Goal: Task Accomplishment & Management: Manage account settings

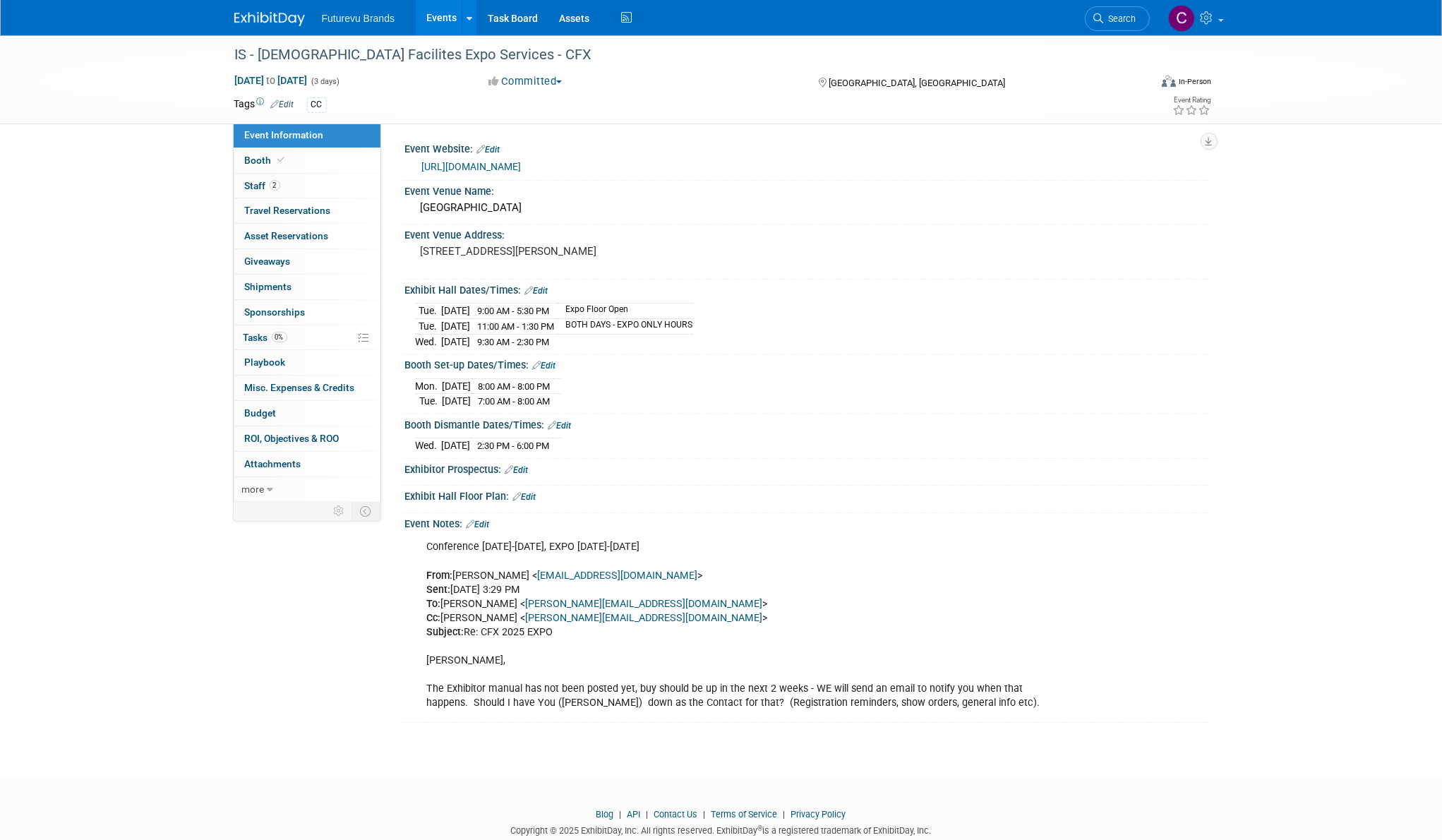
click at [274, 16] on img at bounding box center [270, 19] width 71 height 14
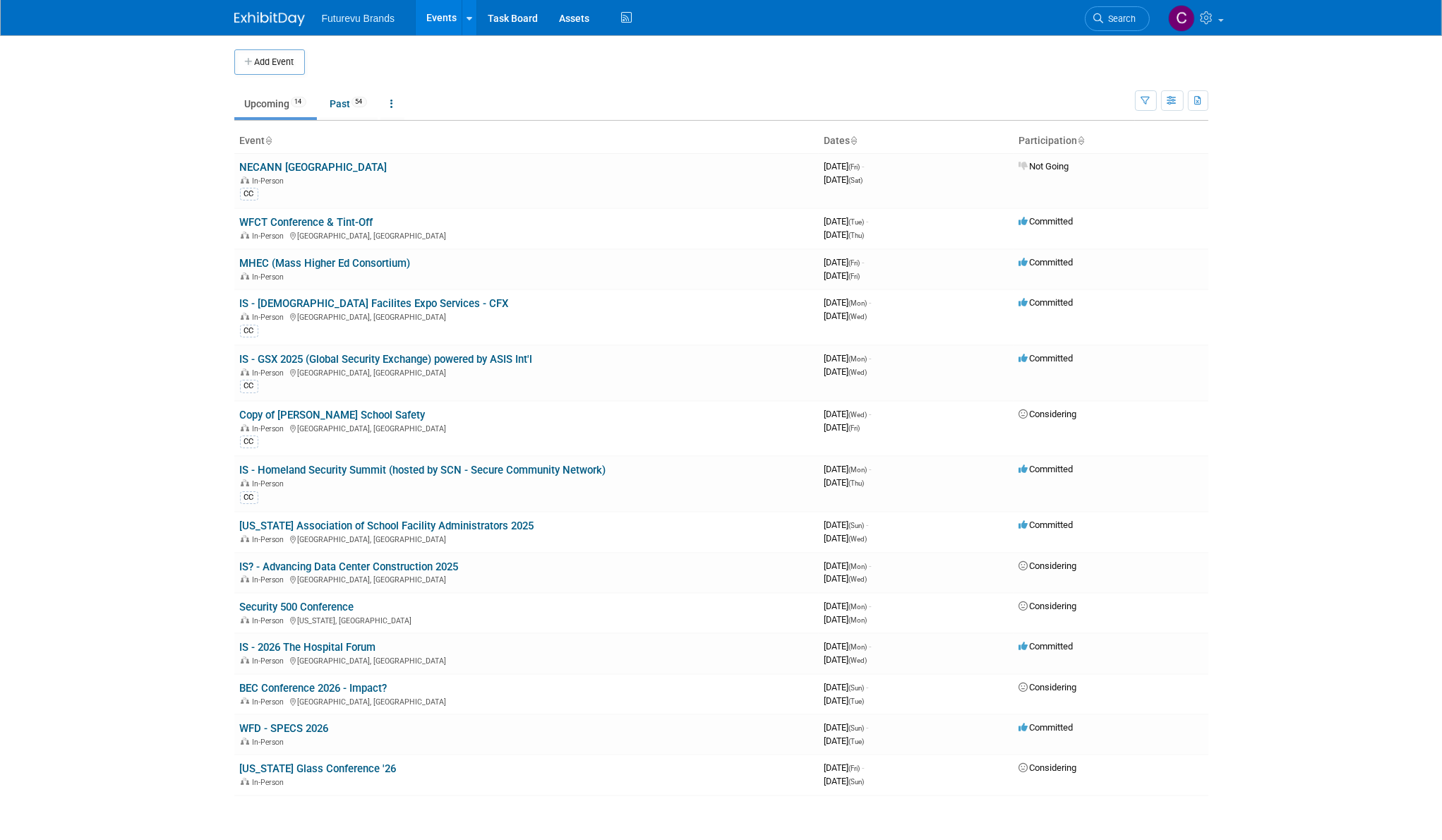
click at [271, 61] on button "Add Event" at bounding box center [270, 62] width 71 height 25
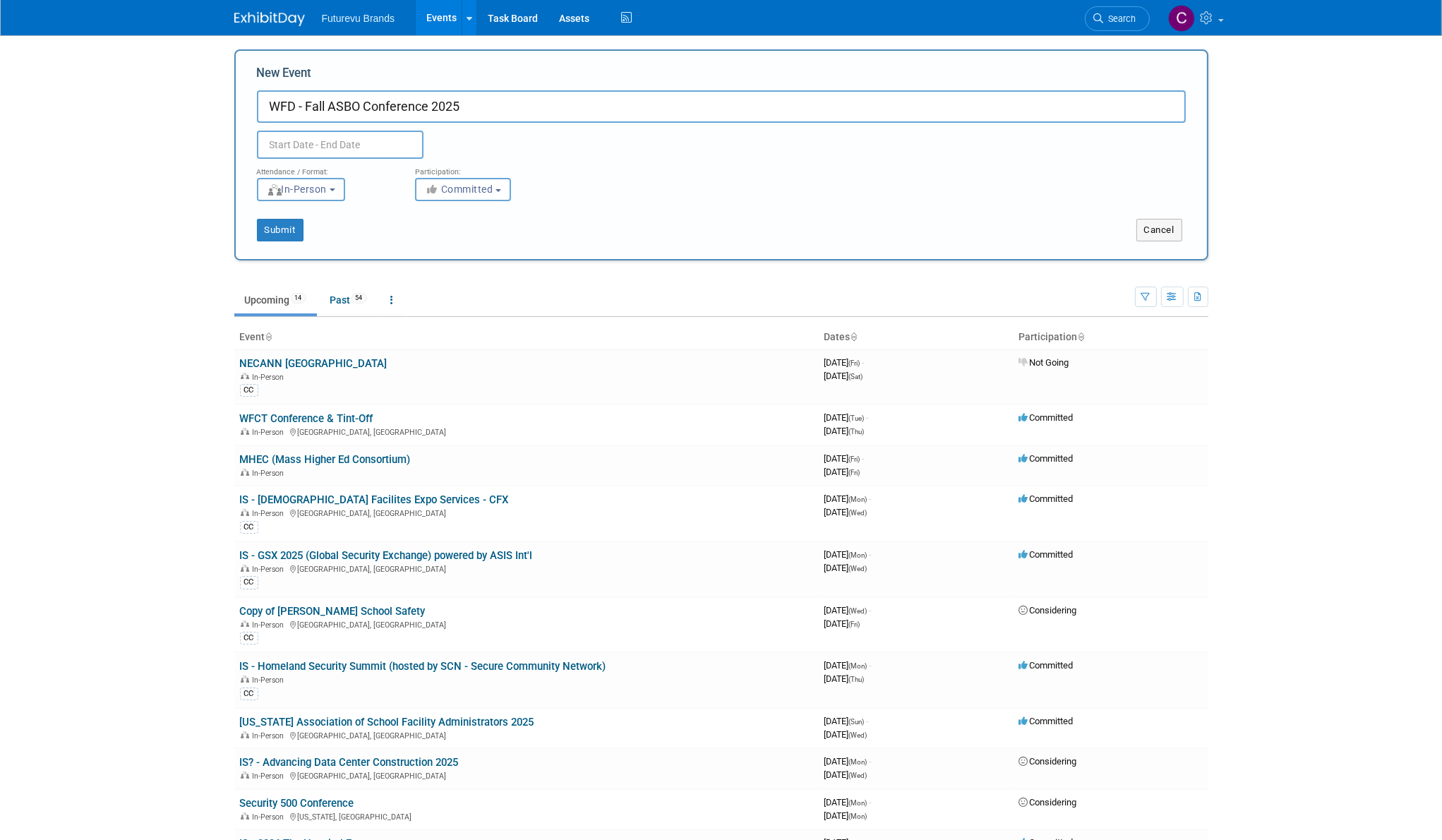
type input "WFD - Fall ASBO Conference 2025"
click at [305, 150] on input "text" at bounding box center [341, 145] width 167 height 28
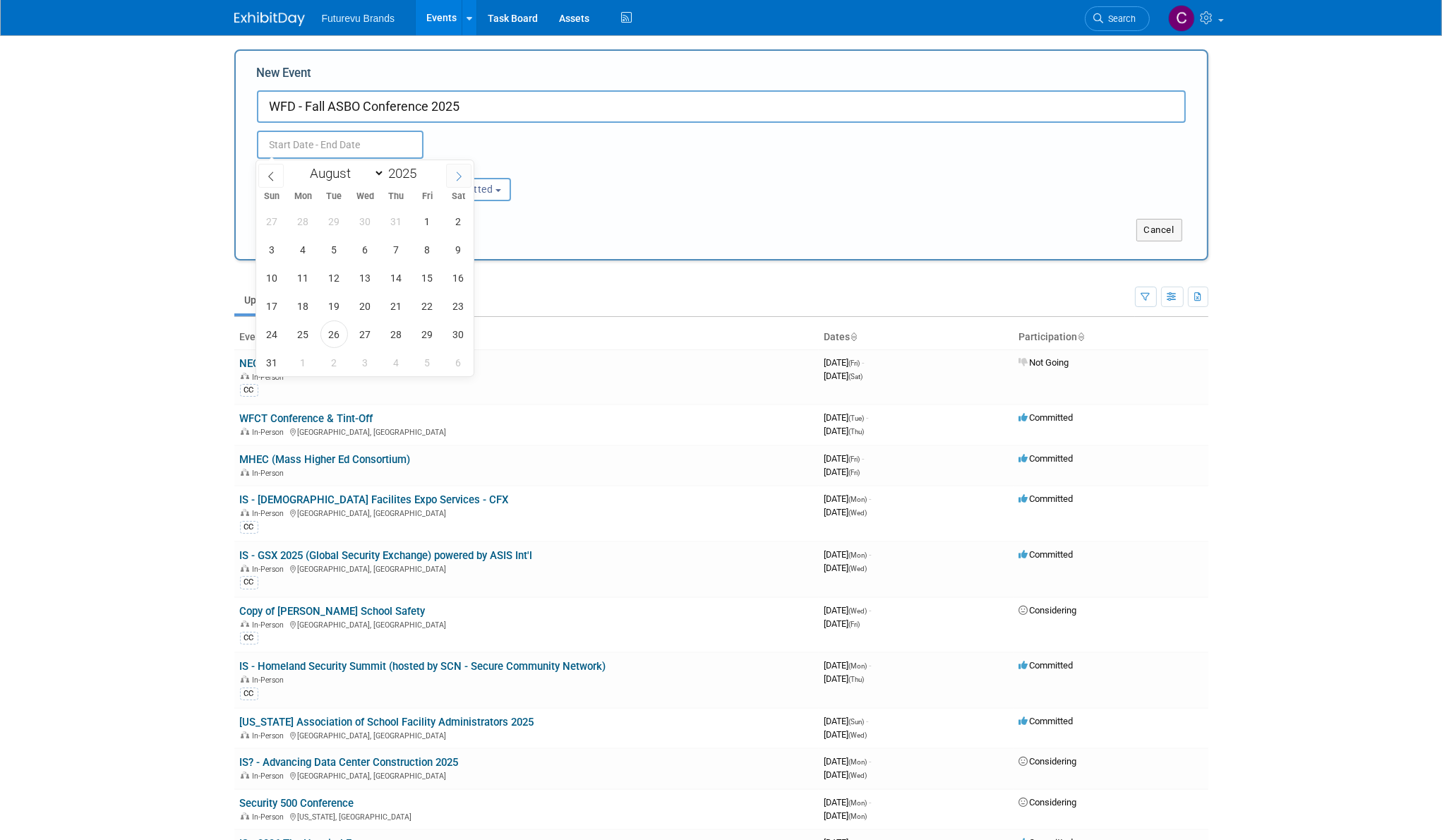
click at [463, 184] on span at bounding box center [459, 176] width 25 height 24
click at [463, 183] on span at bounding box center [459, 176] width 25 height 24
click at [463, 184] on span at bounding box center [459, 176] width 25 height 24
select select "10"
click at [432, 254] on span "7" at bounding box center [427, 249] width 28 height 28
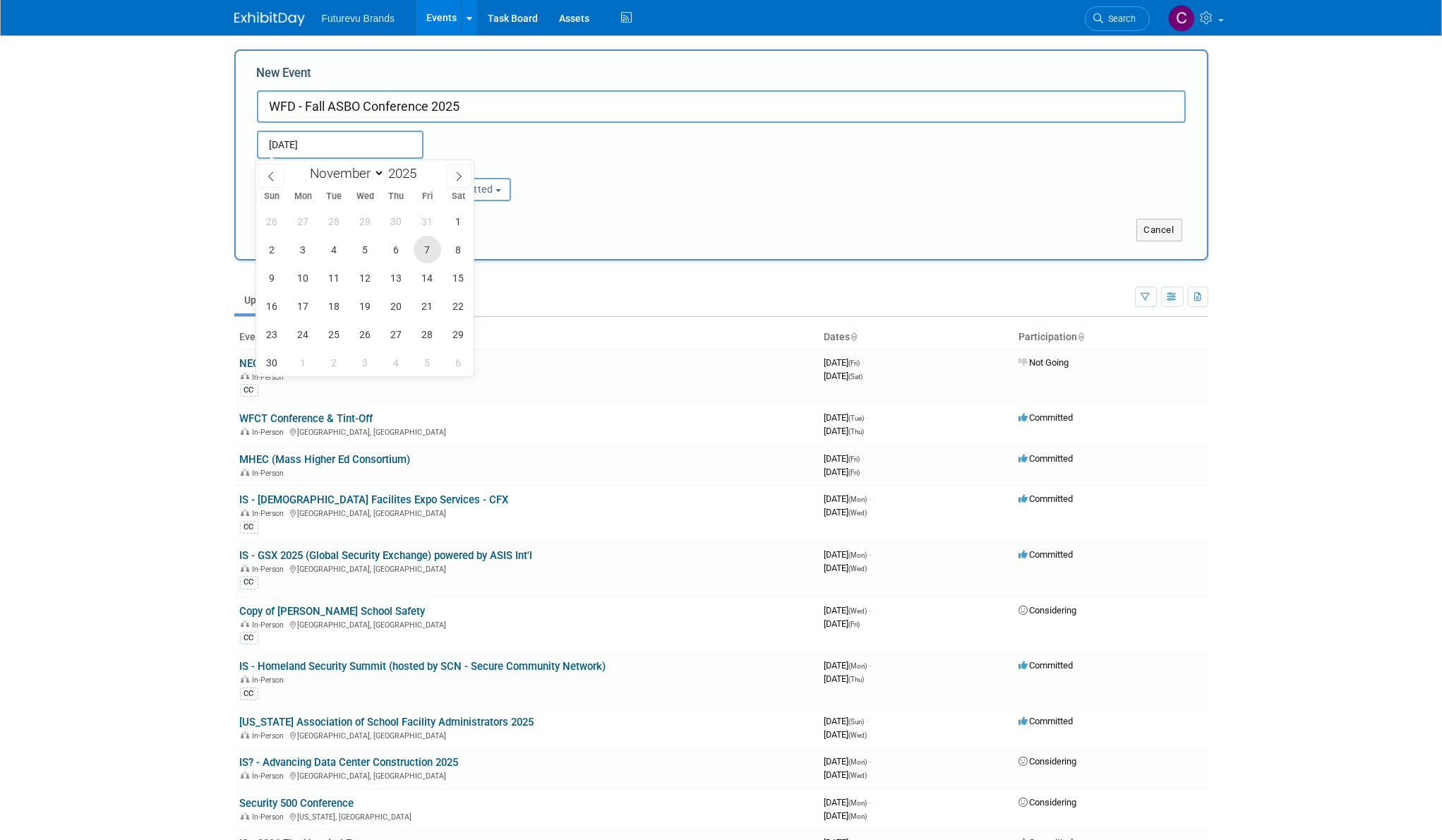
type input "Nov 7, 2025 to Nov 7, 2025"
click at [596, 219] on div "Submit" at bounding box center [438, 230] width 404 height 23
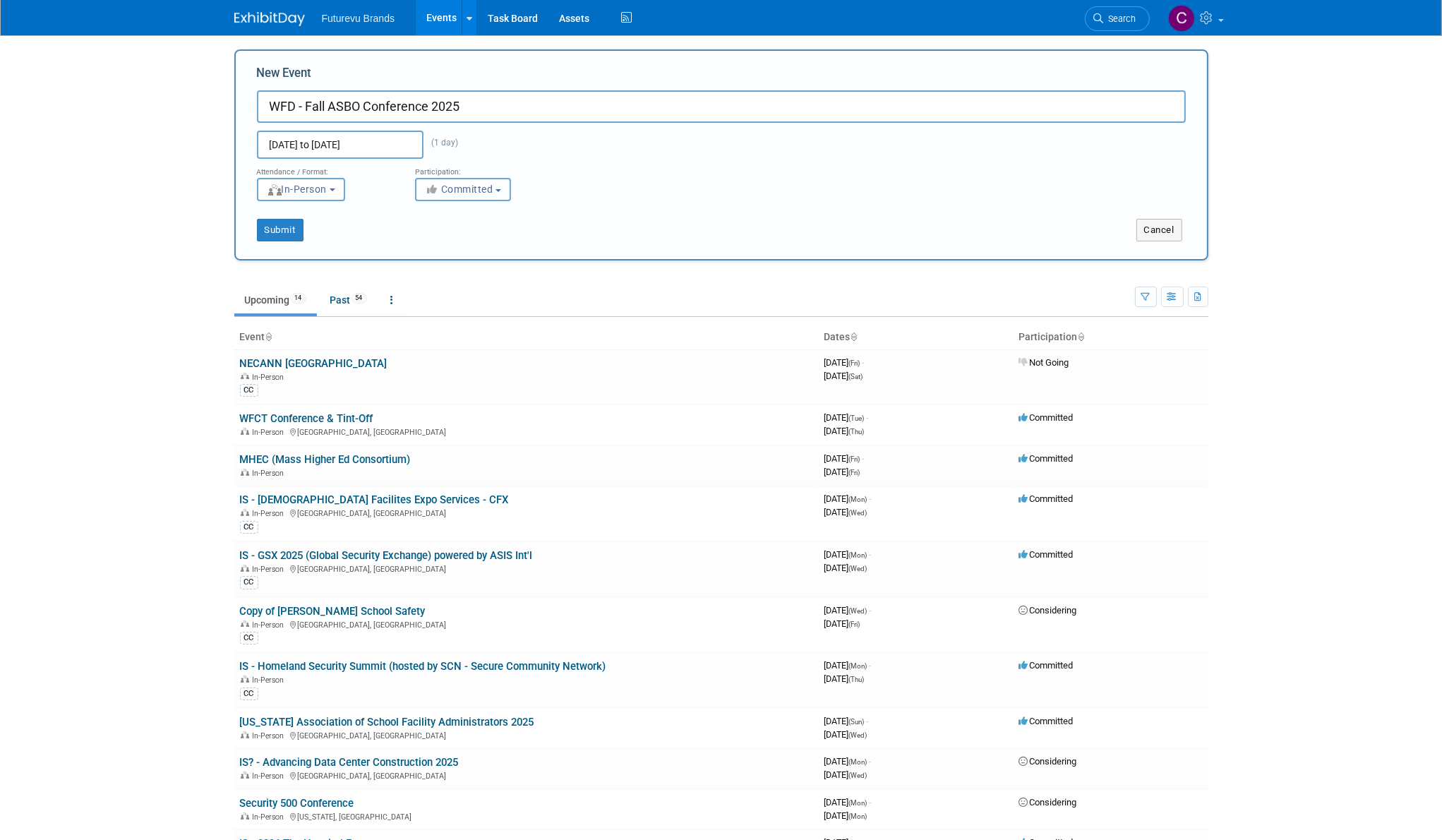
click at [487, 194] on span "Committed" at bounding box center [459, 189] width 69 height 11
click at [480, 247] on label "Considering" at bounding box center [469, 243] width 93 height 18
click at [428, 247] on input "Considering" at bounding box center [423, 243] width 9 height 9
select select "2"
click at [326, 196] on button "In-Person" at bounding box center [301, 189] width 88 height 23
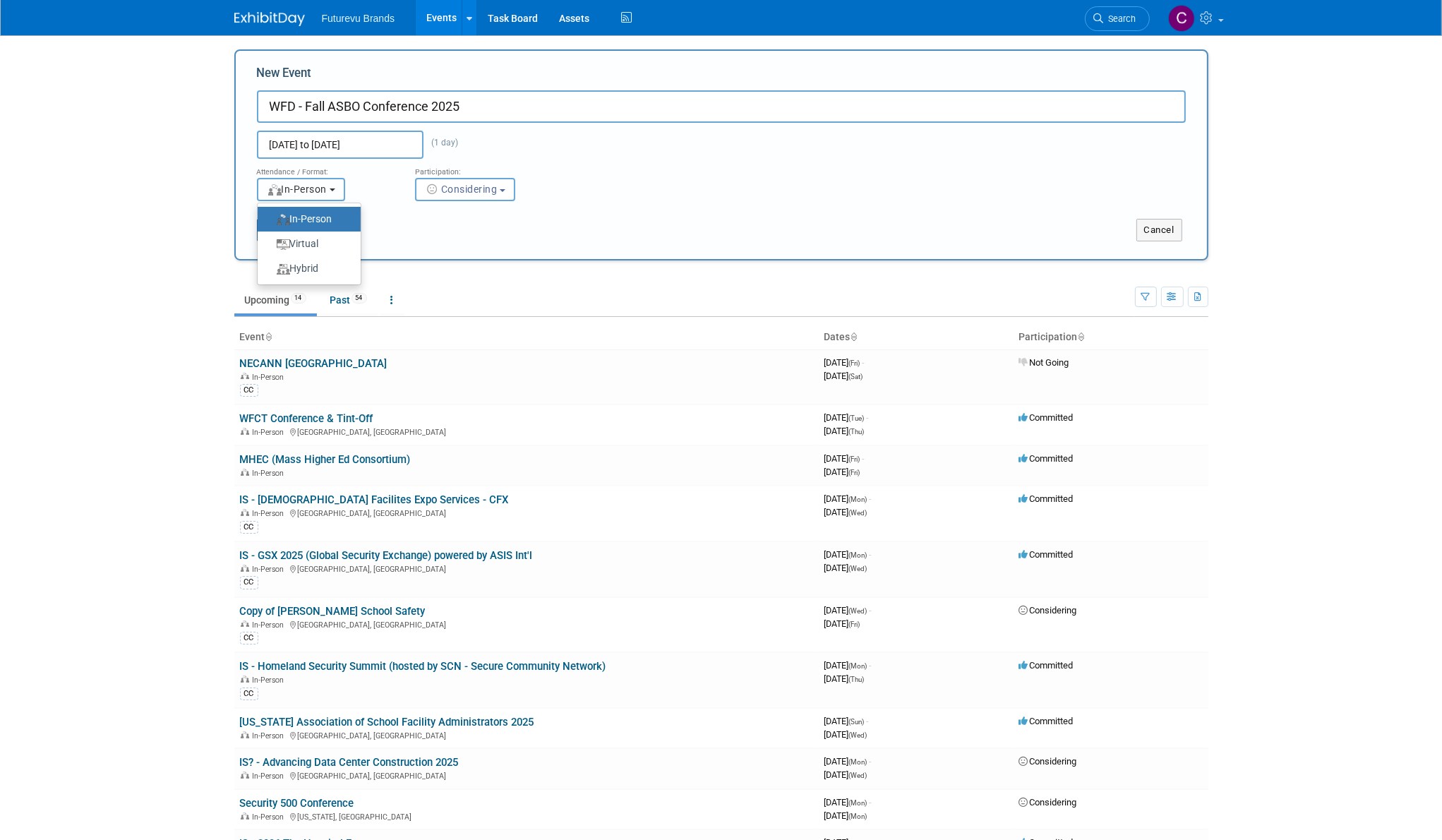
click at [326, 195] on button "In-Person" at bounding box center [301, 189] width 88 height 23
click at [264, 235] on button "Submit" at bounding box center [280, 230] width 47 height 23
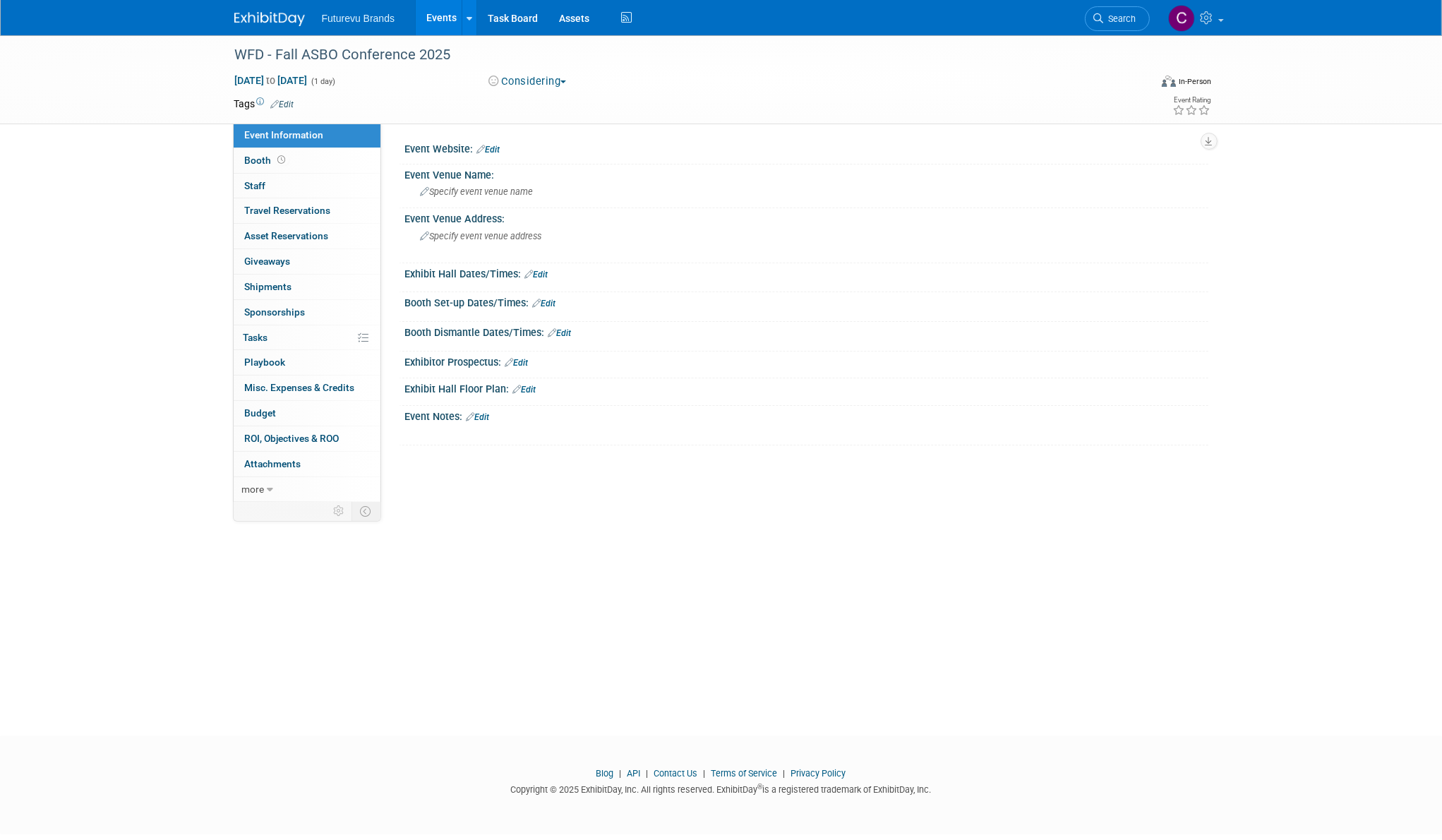
click at [364, 20] on span "Futurevu Brands" at bounding box center [358, 18] width 73 height 11
click at [387, 15] on span "Futurevu Brands" at bounding box center [358, 18] width 73 height 11
click at [416, 8] on link "Events" at bounding box center [441, 18] width 52 height 35
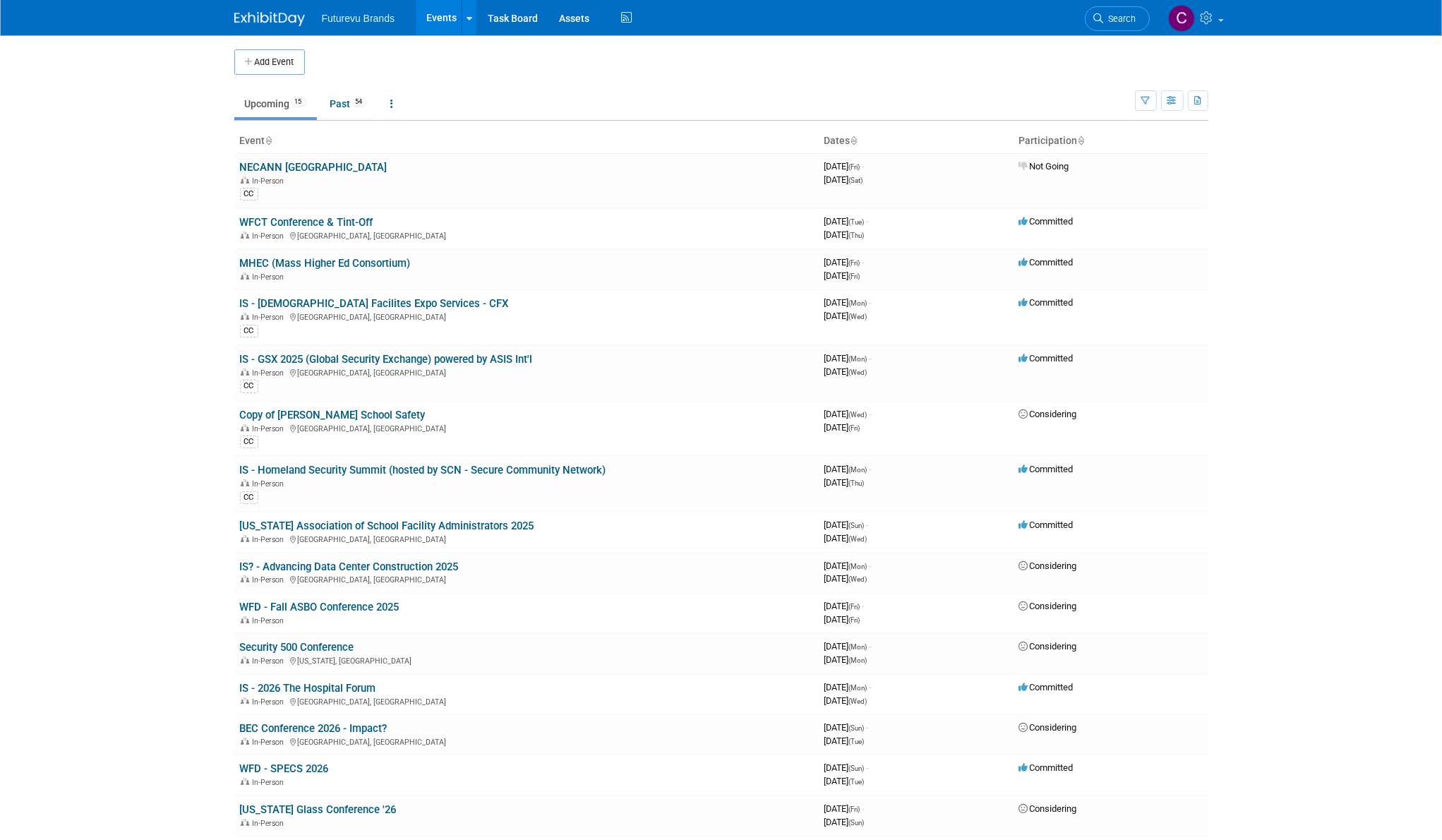
click at [446, 15] on link "Events" at bounding box center [441, 18] width 52 height 35
click at [361, 601] on link "WFD - Fall ASBO Conference 2025" at bounding box center [320, 607] width 160 height 13
click at [0, 0] on div at bounding box center [0, 0] width 0 height 0
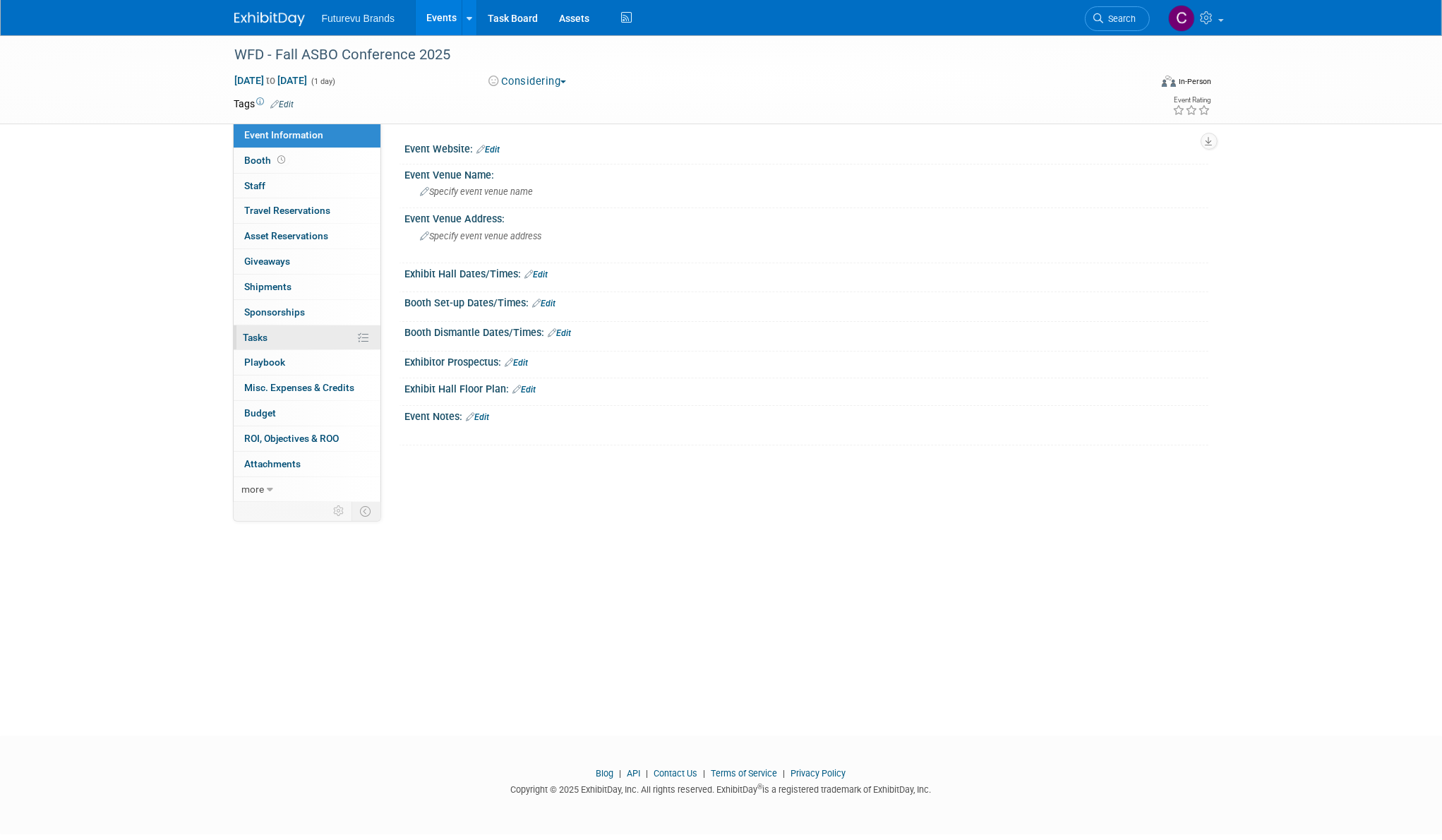
click at [308, 341] on link "0% Tasks 0%" at bounding box center [307, 337] width 147 height 25
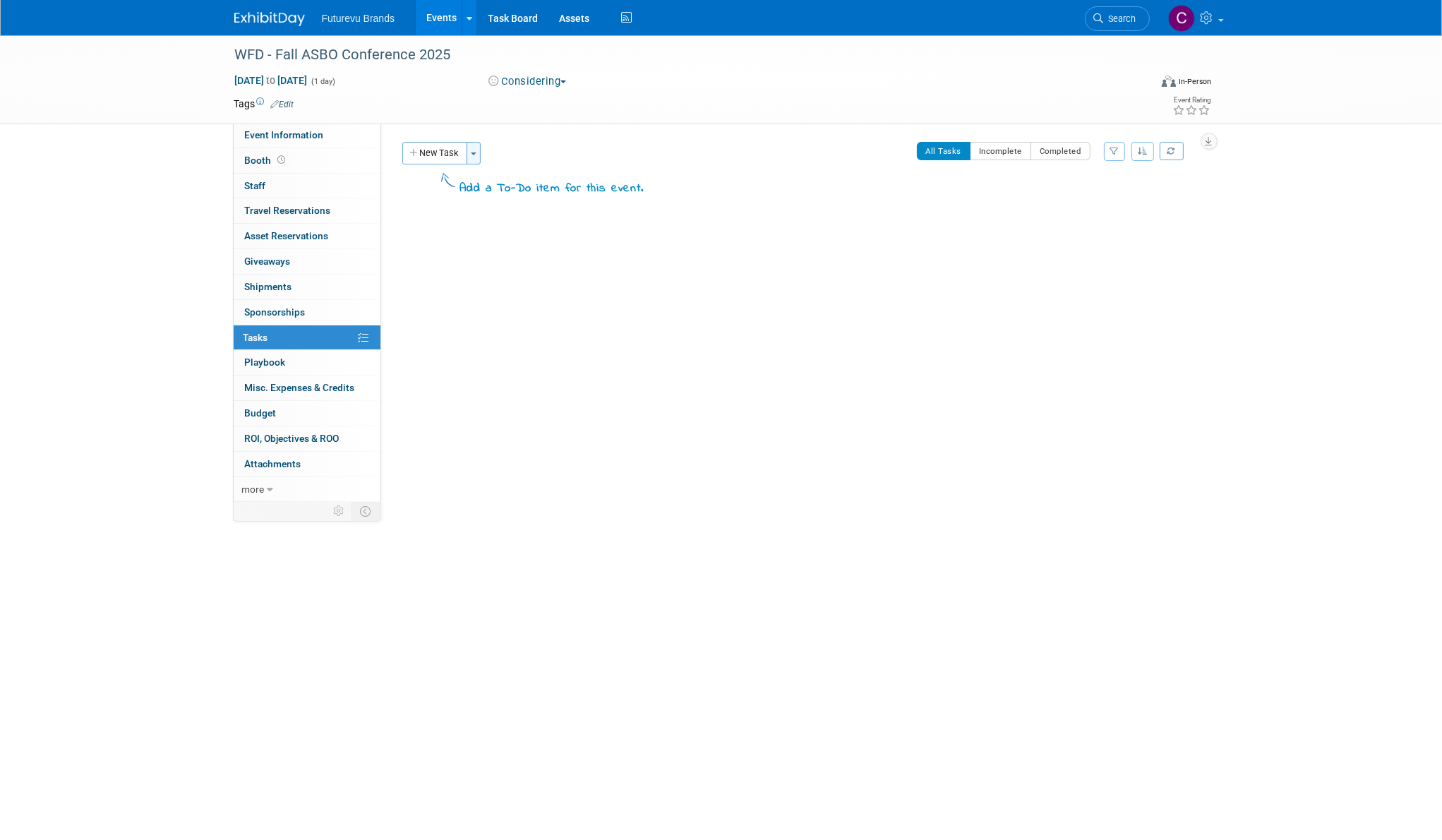
click at [468, 158] on button "Toggle Dropdown" at bounding box center [473, 153] width 14 height 23
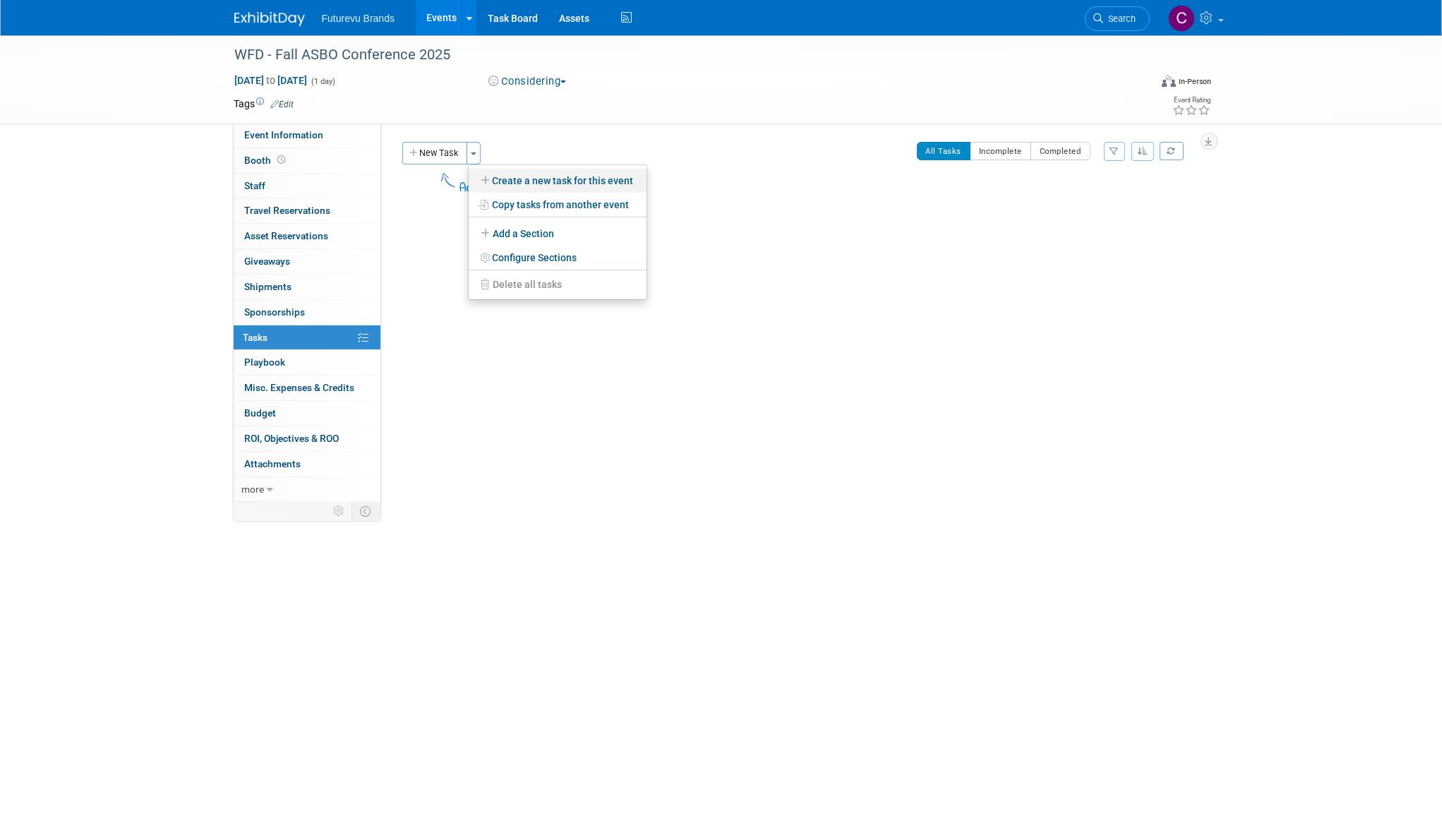
click at [533, 184] on link "Create a new task for this event" at bounding box center [557, 181] width 178 height 24
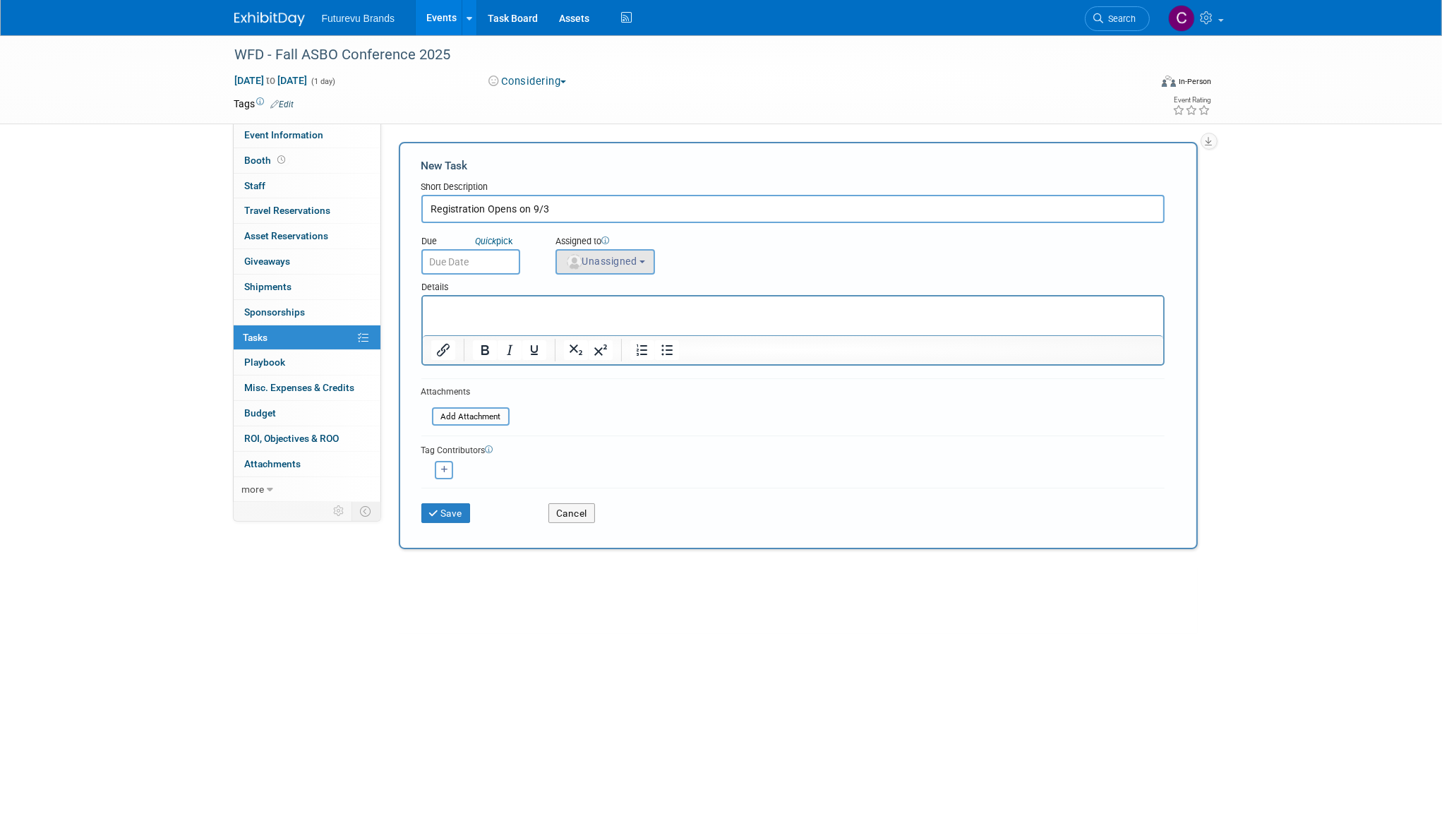
type input "Registration Opens on 9/3"
click at [617, 253] on button "Unassigned" at bounding box center [605, 262] width 100 height 25
click at [607, 348] on label "CHERYL CLOWES (me)" at bounding box center [624, 350] width 122 height 23
click at [558, 348] on input "CHERYL CLOWES (me)" at bounding box center [553, 348] width 9 height 9
select select "9e7b91f7-700b-4858-b32a-0e9cd206a0f5"
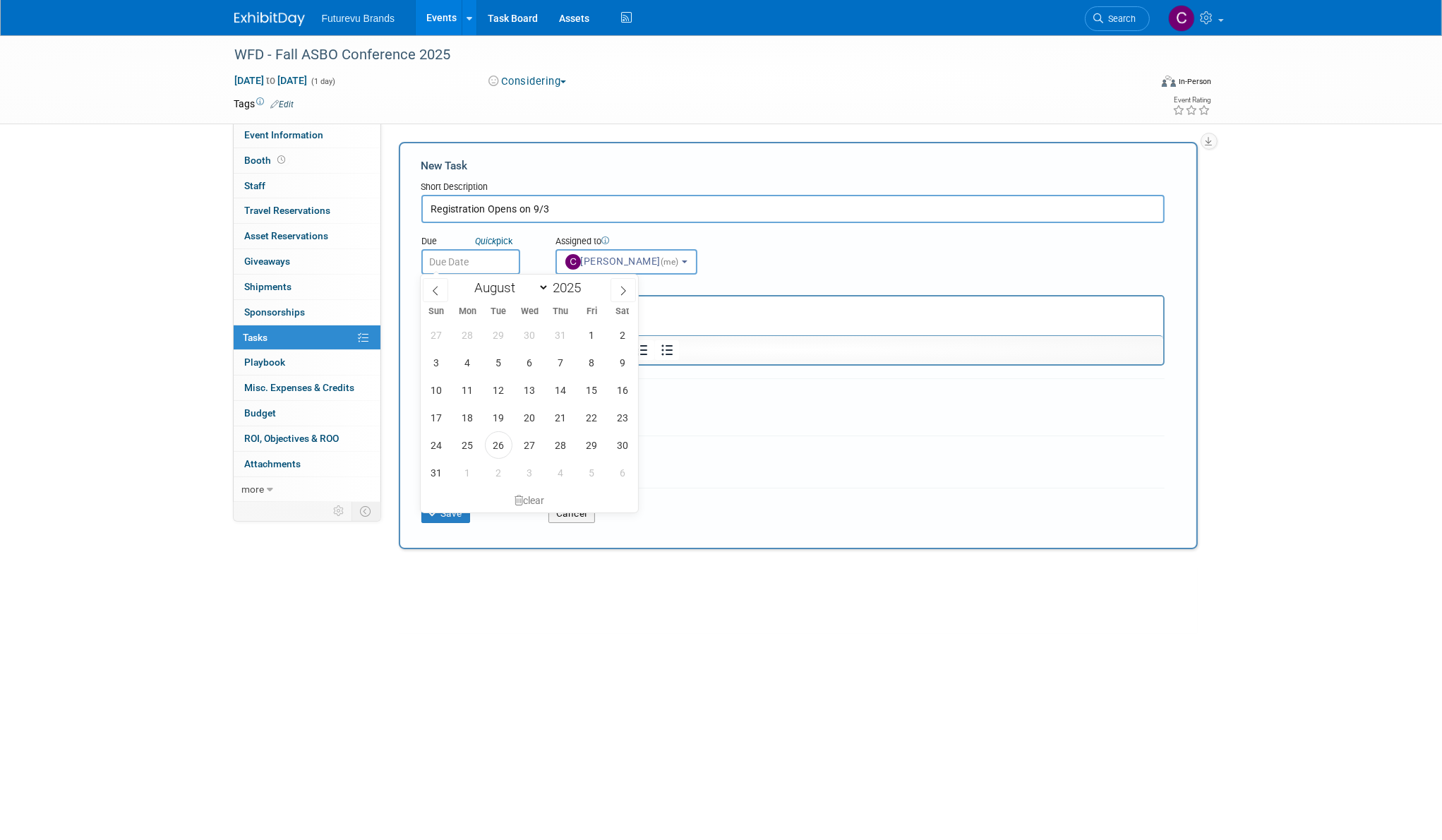
click at [470, 258] on input "text" at bounding box center [471, 262] width 99 height 25
click at [620, 288] on icon at bounding box center [623, 291] width 10 height 10
click at [620, 289] on icon at bounding box center [623, 291] width 10 height 10
click at [435, 292] on icon at bounding box center [435, 291] width 10 height 10
select select "8"
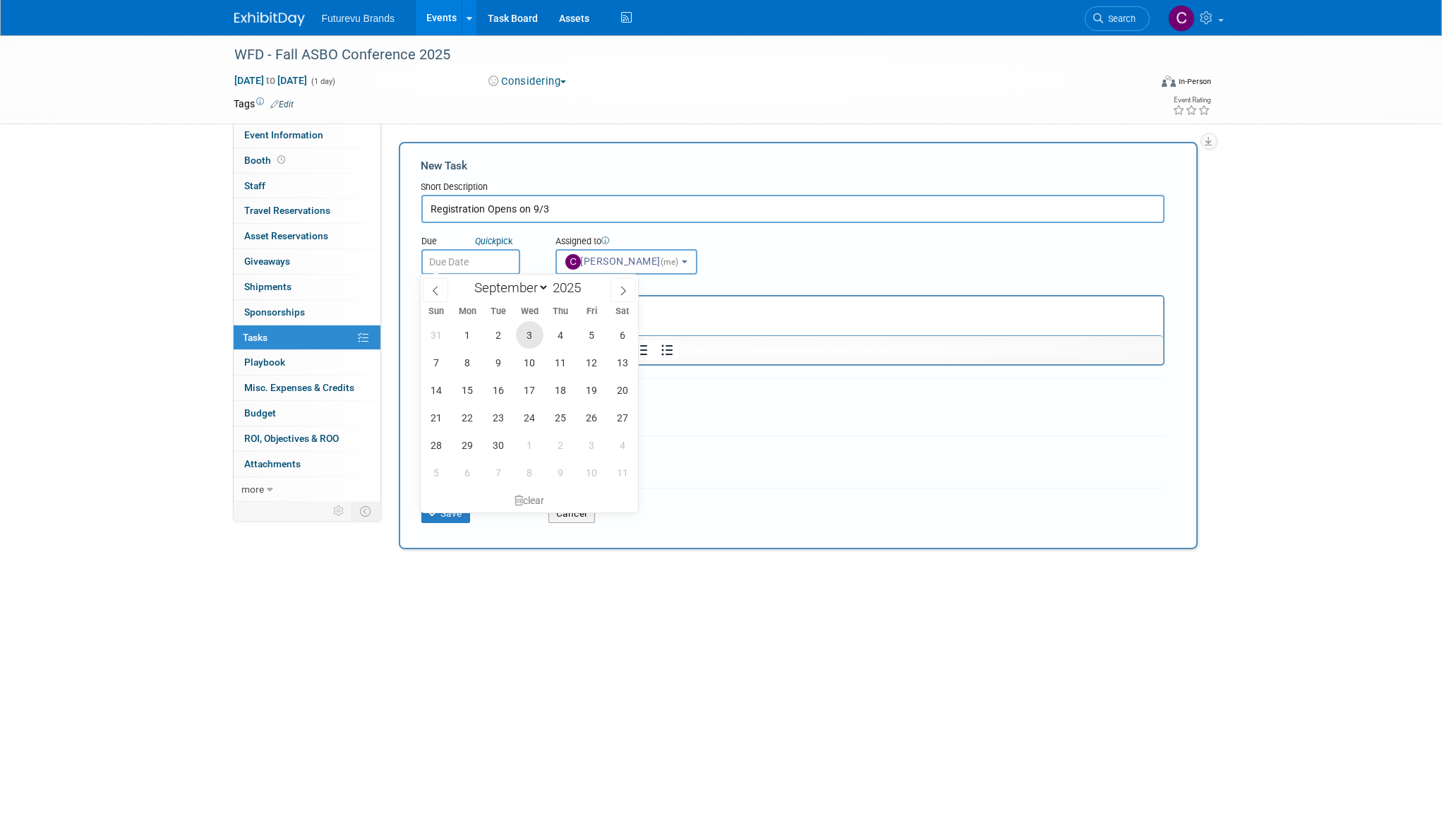
click at [531, 337] on span "3" at bounding box center [529, 334] width 28 height 28
type input "Sep 3, 2025"
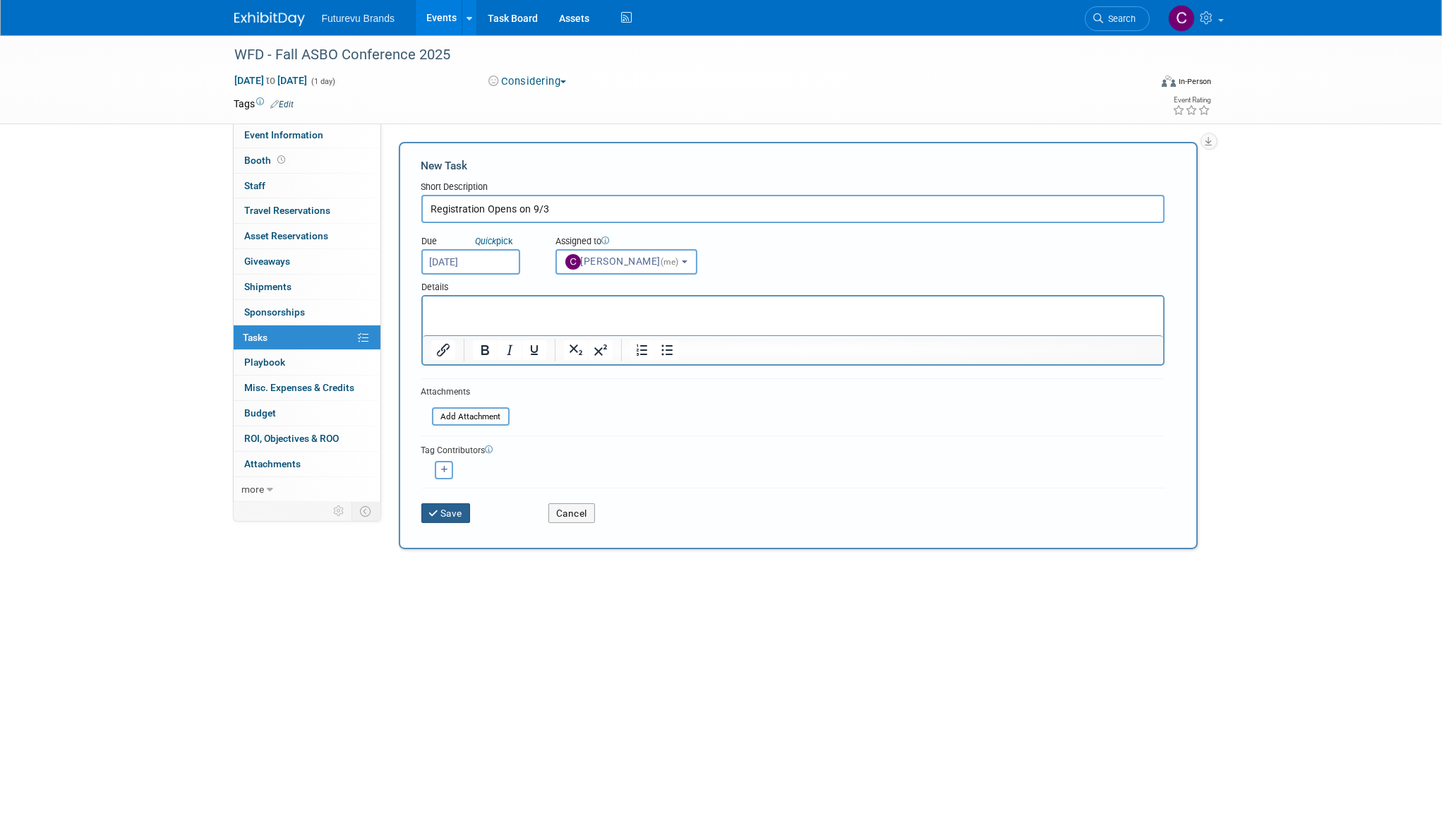
click at [454, 509] on button "Save" at bounding box center [446, 513] width 49 height 20
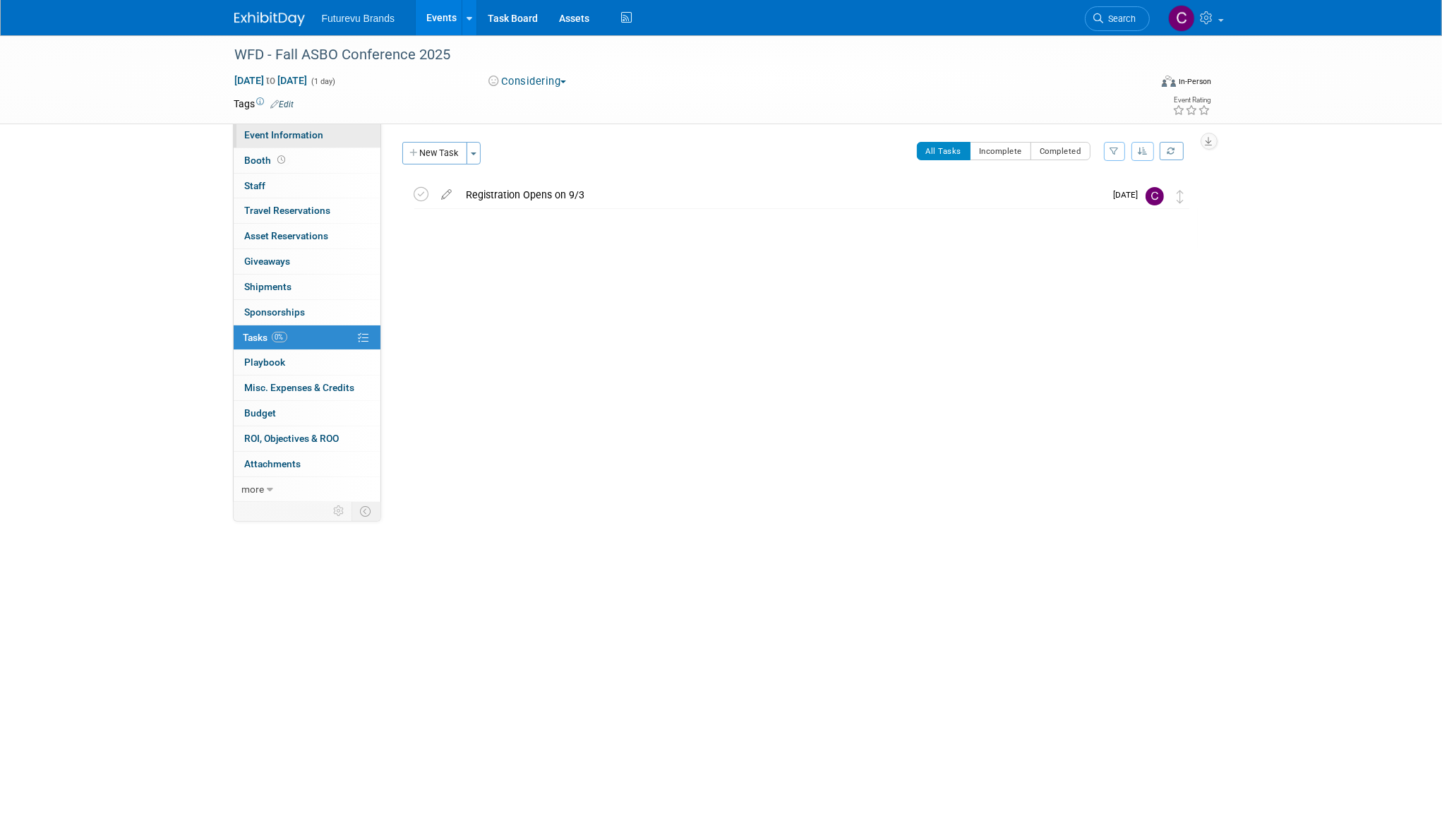
click at [309, 133] on span "Event Information" at bounding box center [285, 135] width 79 height 11
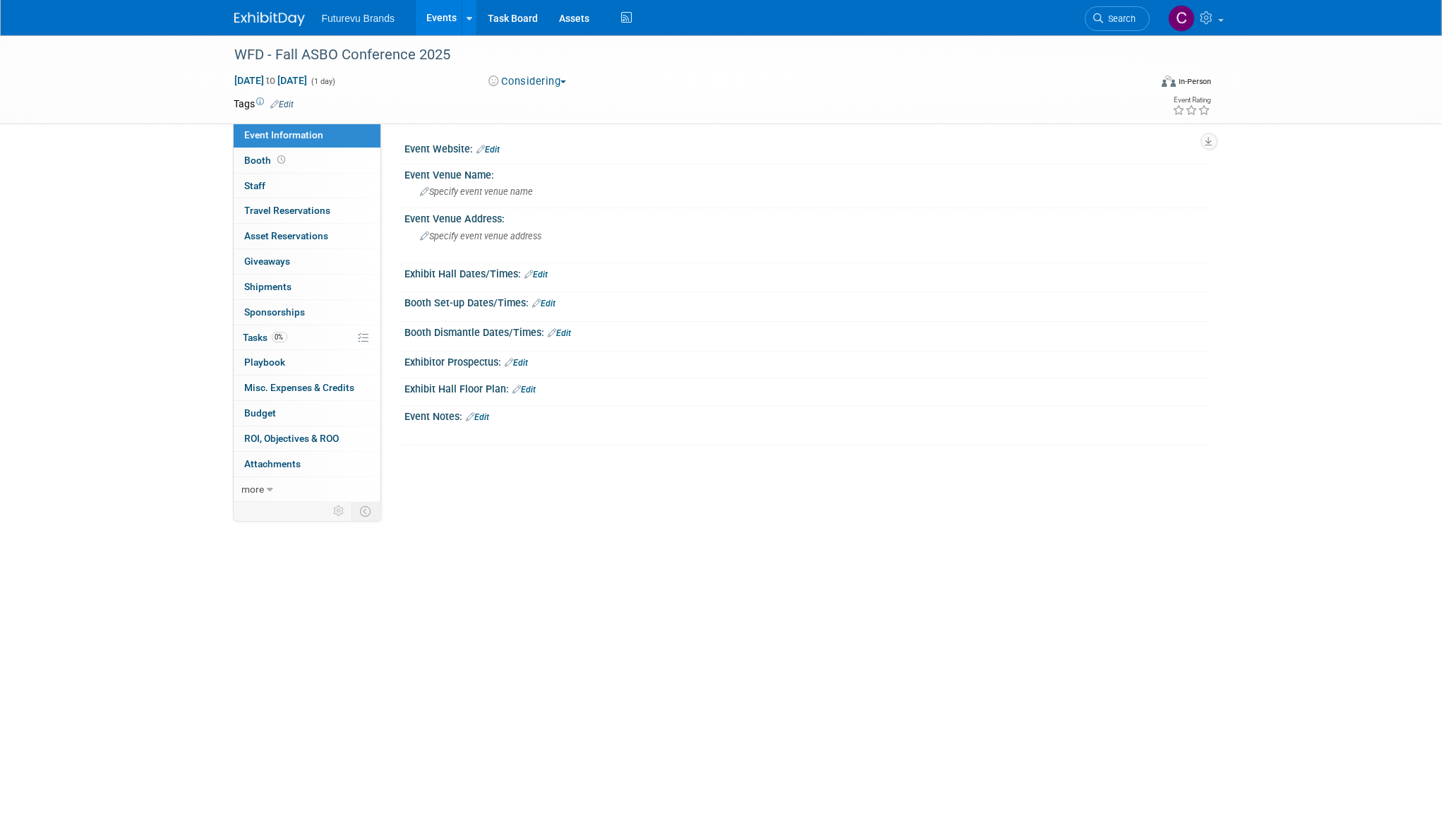
click at [437, 146] on div "Event Website: Edit" at bounding box center [806, 148] width 803 height 18
click at [504, 149] on div "Event Website: Edit" at bounding box center [806, 148] width 803 height 18
click at [494, 150] on link "Edit" at bounding box center [488, 150] width 23 height 10
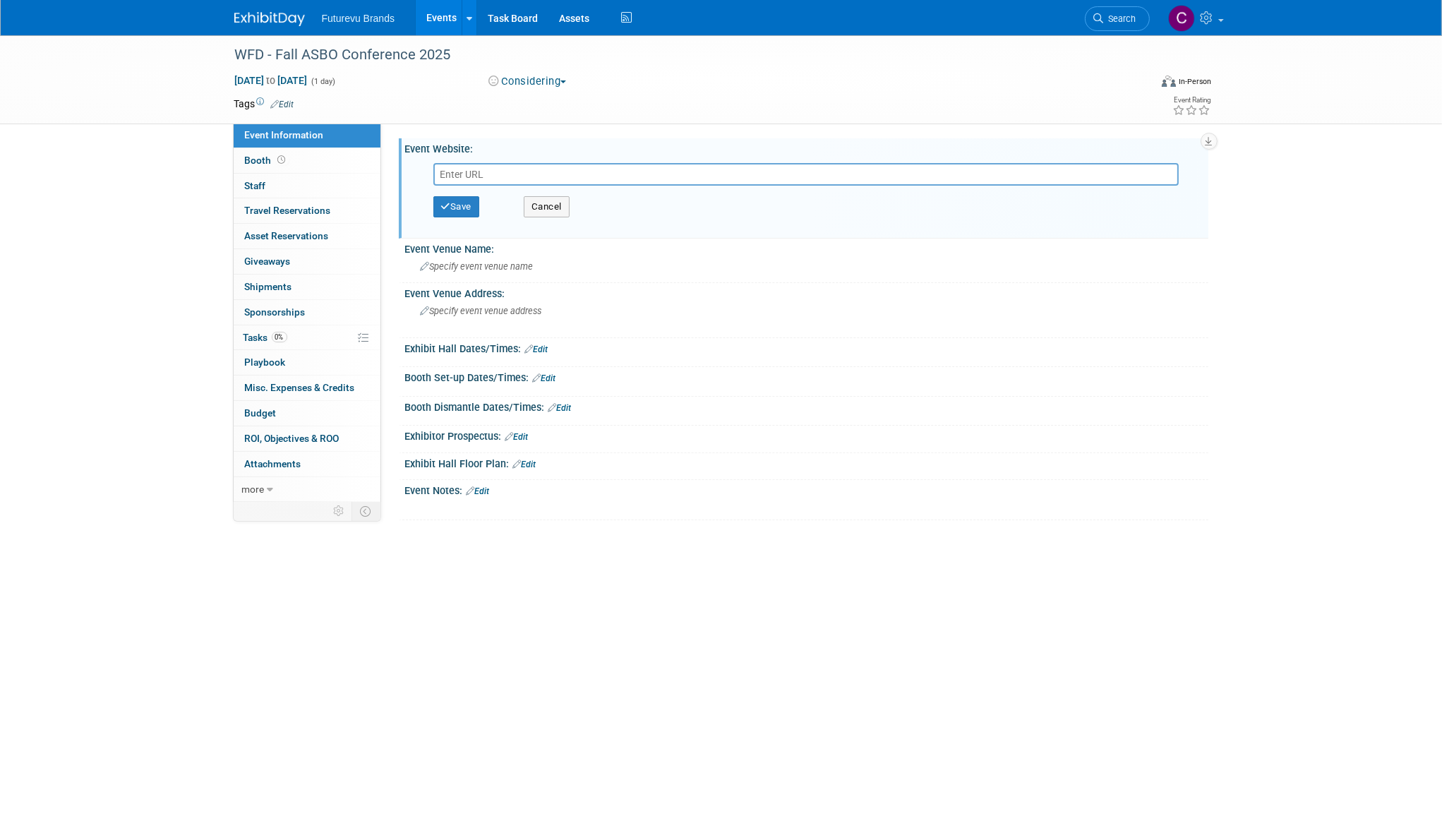
click at [494, 173] on input "text" at bounding box center [805, 174] width 745 height 23
paste input "https://asbo.org/page/Fall-Conference"
type input "https://asbo.org/page/Fall-Conference"
click at [459, 207] on button "Save" at bounding box center [456, 207] width 47 height 21
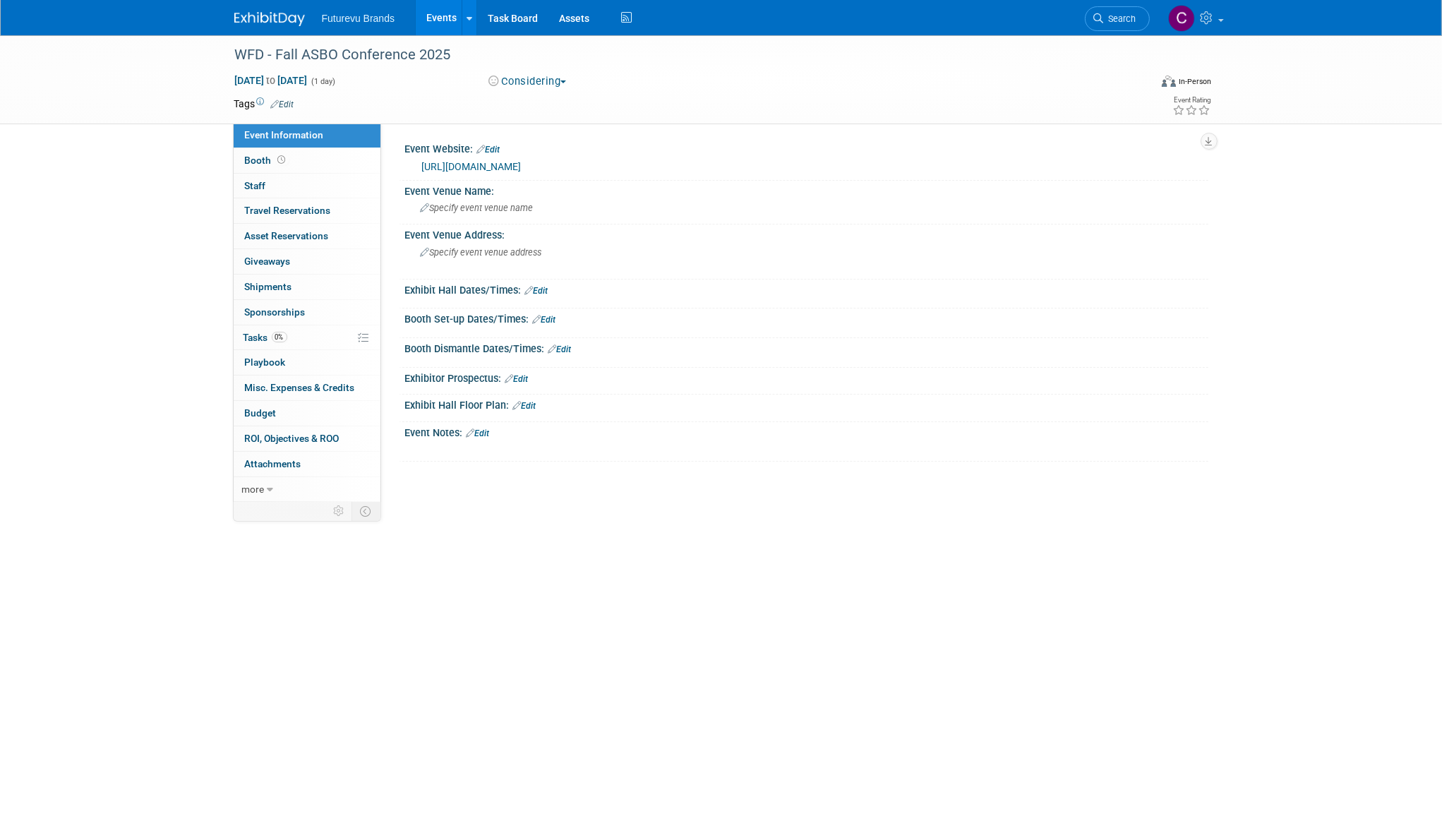
click at [459, 207] on span "Specify event venue name" at bounding box center [477, 208] width 113 height 11
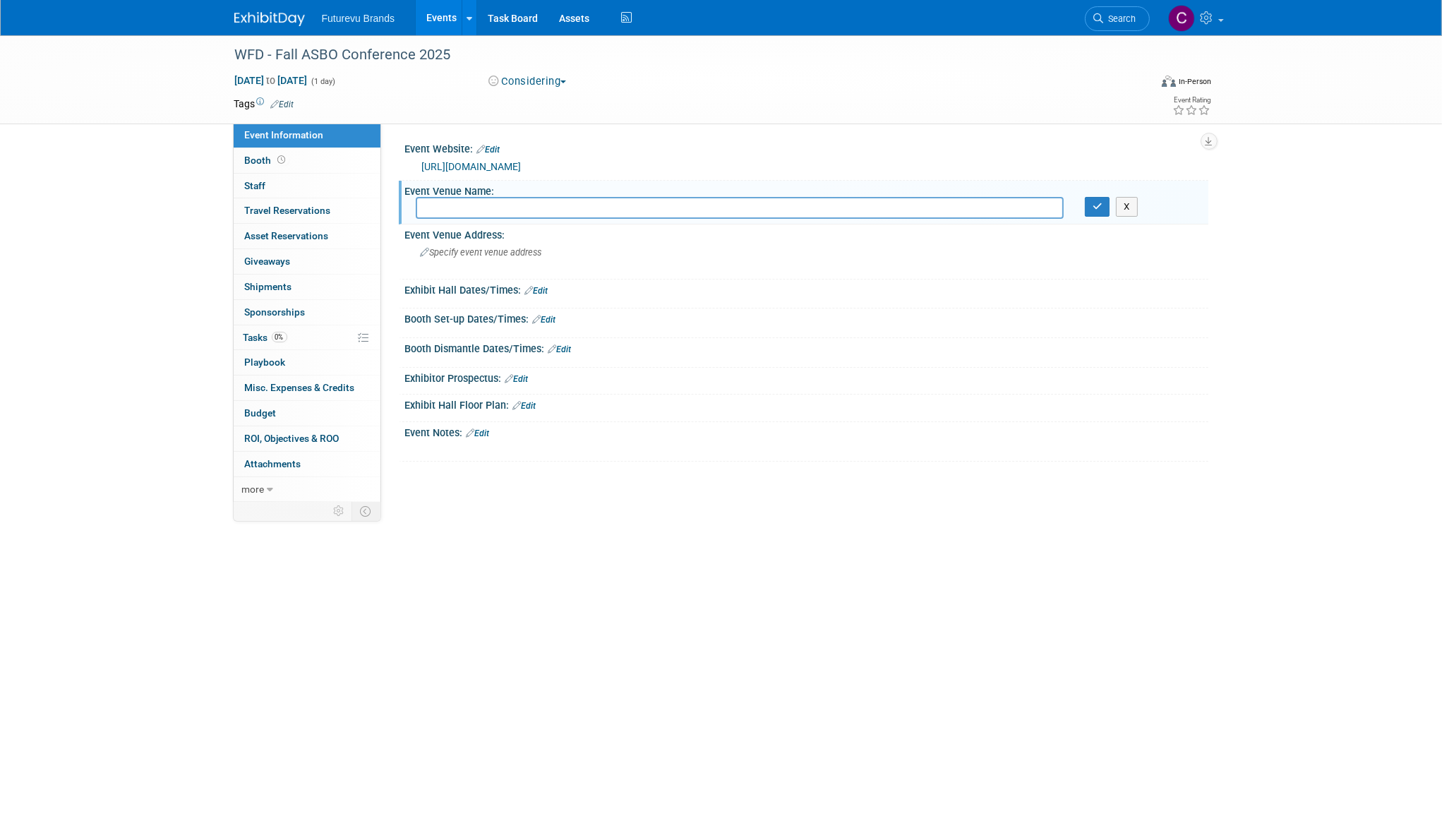
click at [437, 207] on input "text" at bounding box center [739, 208] width 648 height 22
paste input "Martin's West"
type input "Martin's West"
click at [514, 249] on span "Specify event venue address" at bounding box center [481, 252] width 122 height 11
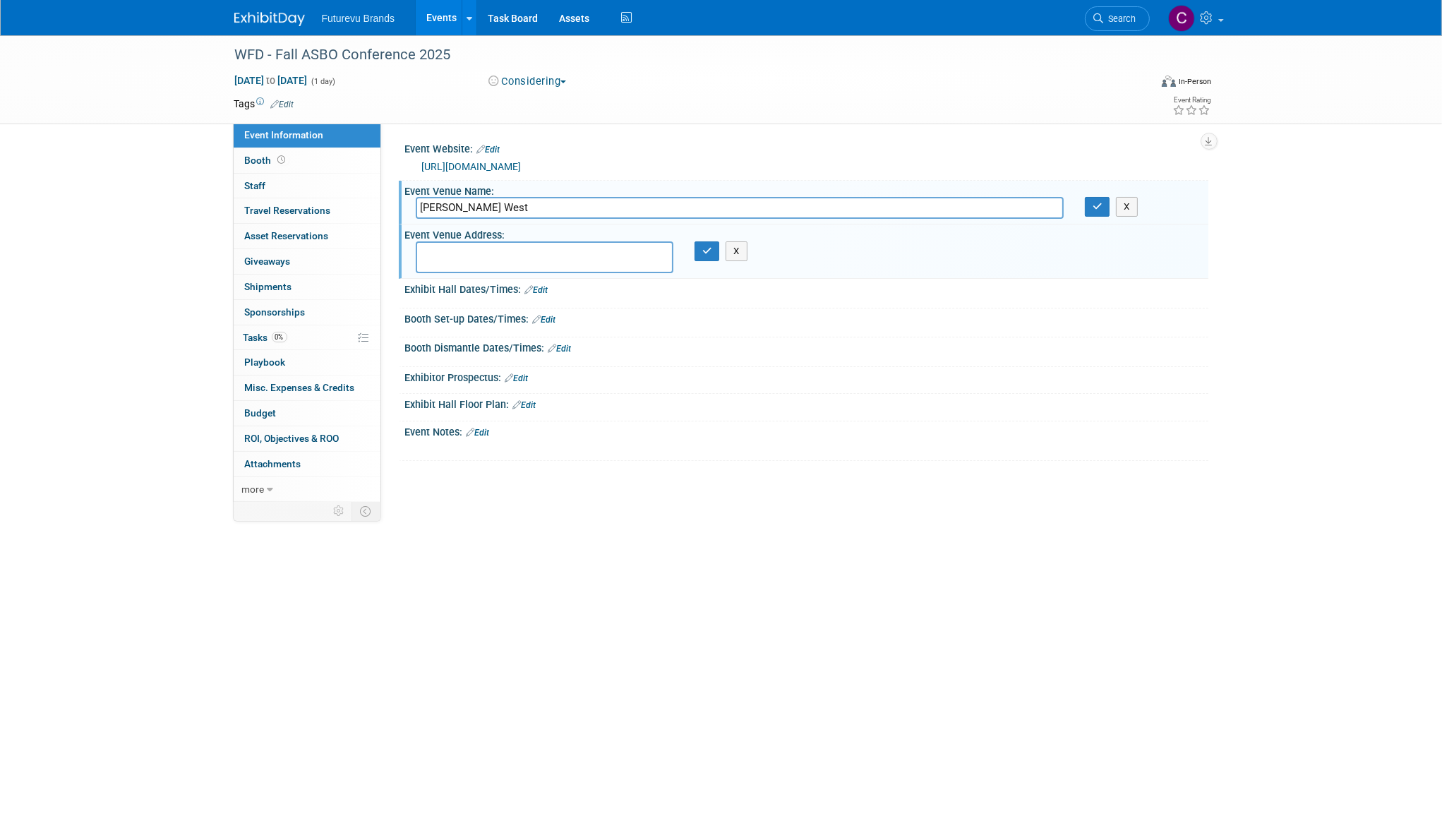
click at [451, 255] on textarea at bounding box center [544, 257] width 258 height 32
paste textarea "6817 Dogwood Road Baltimore, MD 21244"
type textarea "6817 Dogwood Road Baltimore, MD 21244"
click at [707, 253] on icon "button" at bounding box center [707, 251] width 10 height 9
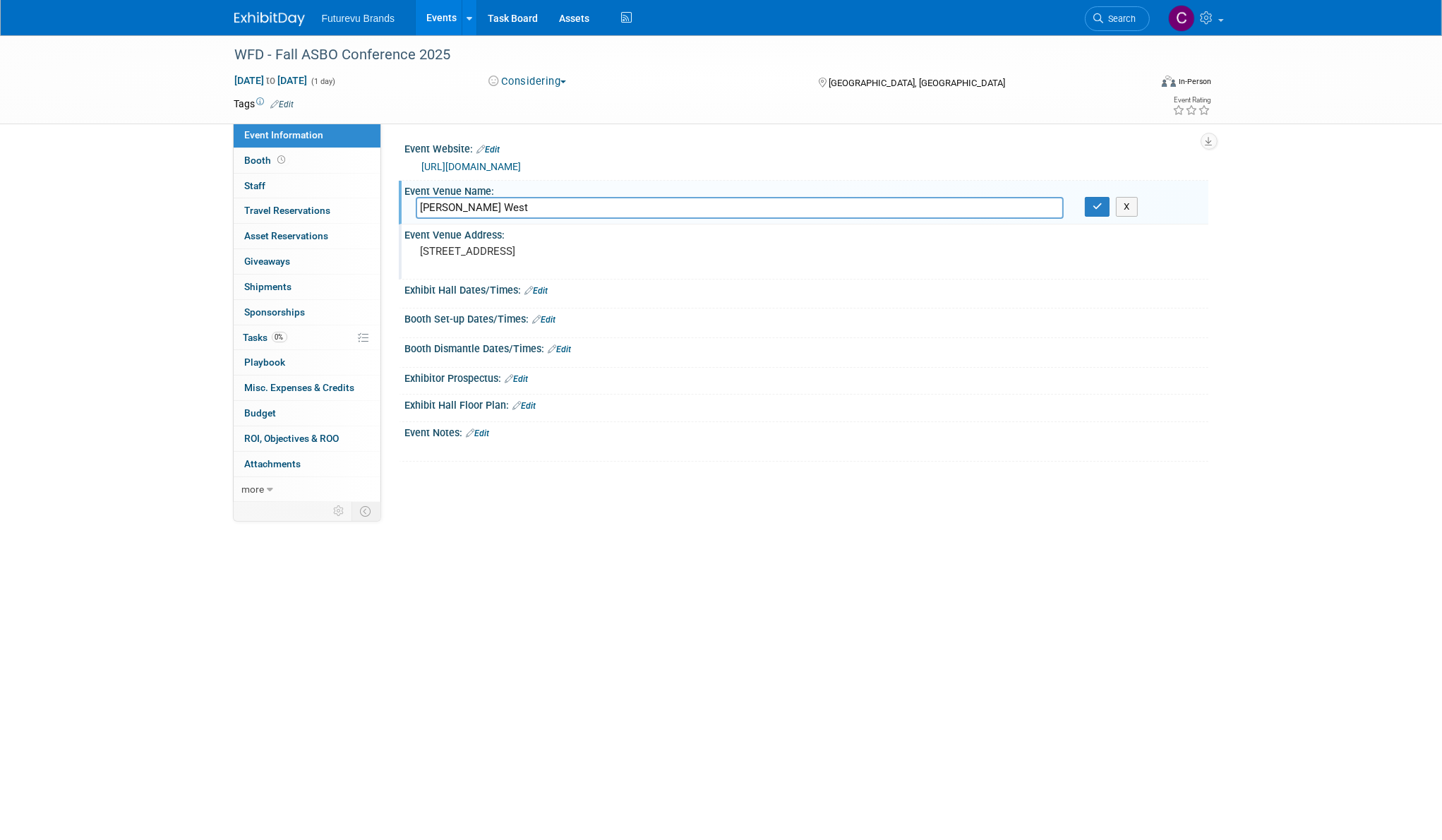
click at [543, 290] on link "Edit" at bounding box center [536, 291] width 23 height 10
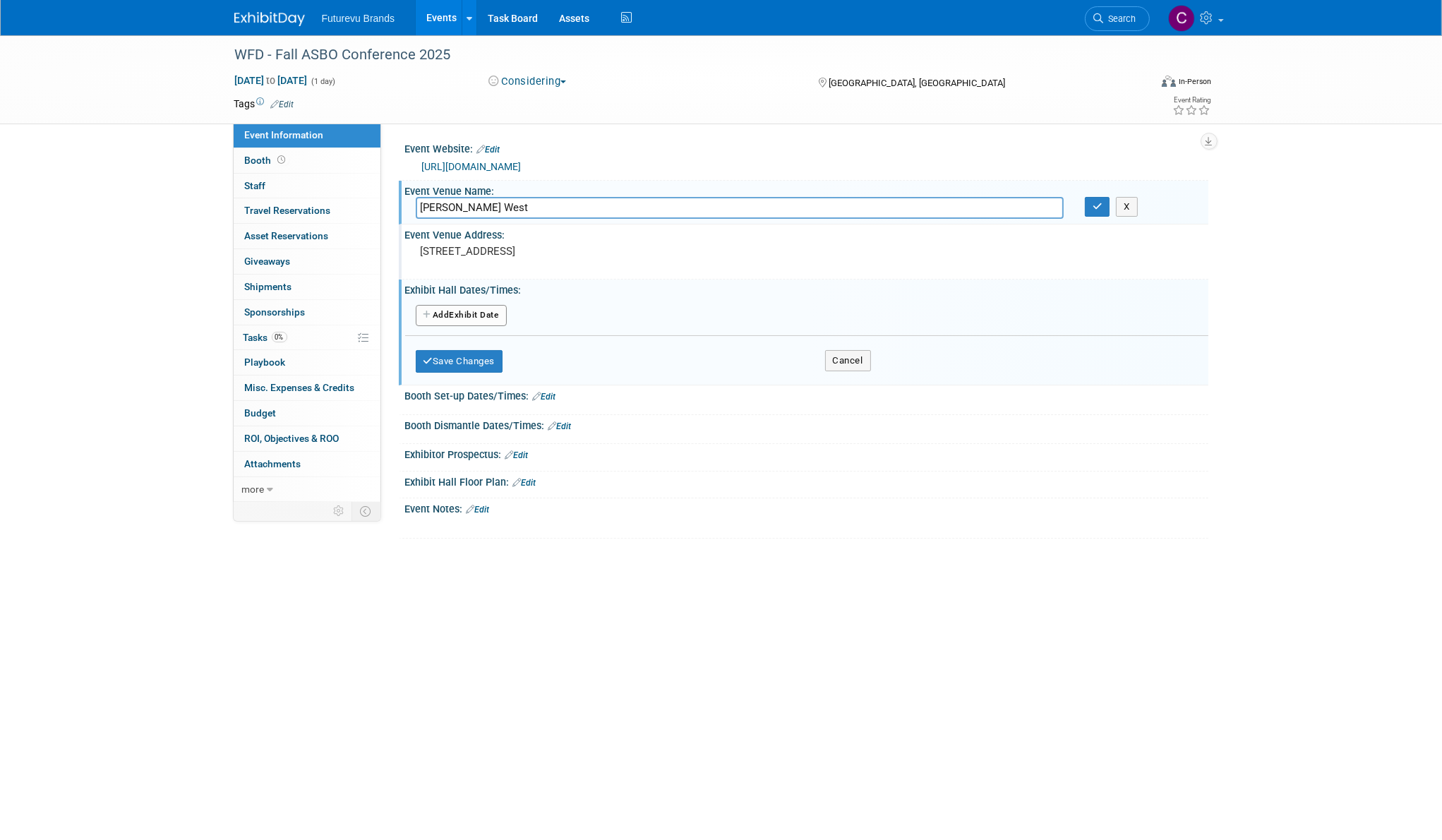
click at [483, 311] on button "Add Another Exhibit Date" at bounding box center [461, 315] width 91 height 21
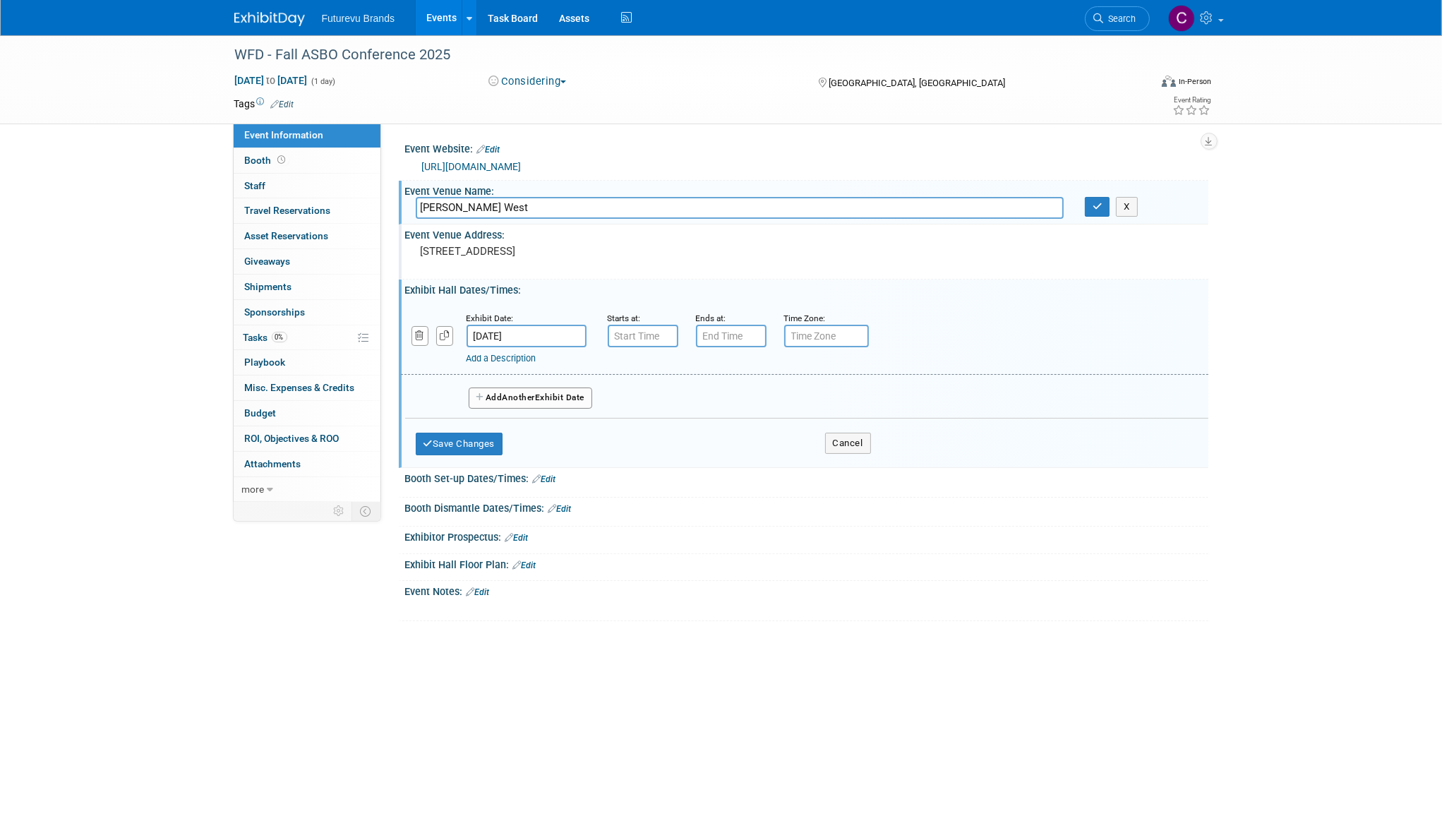
type input "7:00 AM"
click at [630, 339] on input "7:00 AM" at bounding box center [643, 336] width 71 height 23
click at [728, 337] on input "7:00 PM" at bounding box center [731, 336] width 71 height 23
click at [730, 376] on span at bounding box center [728, 370] width 25 height 25
click at [841, 472] on span at bounding box center [833, 463] width 95 height 25
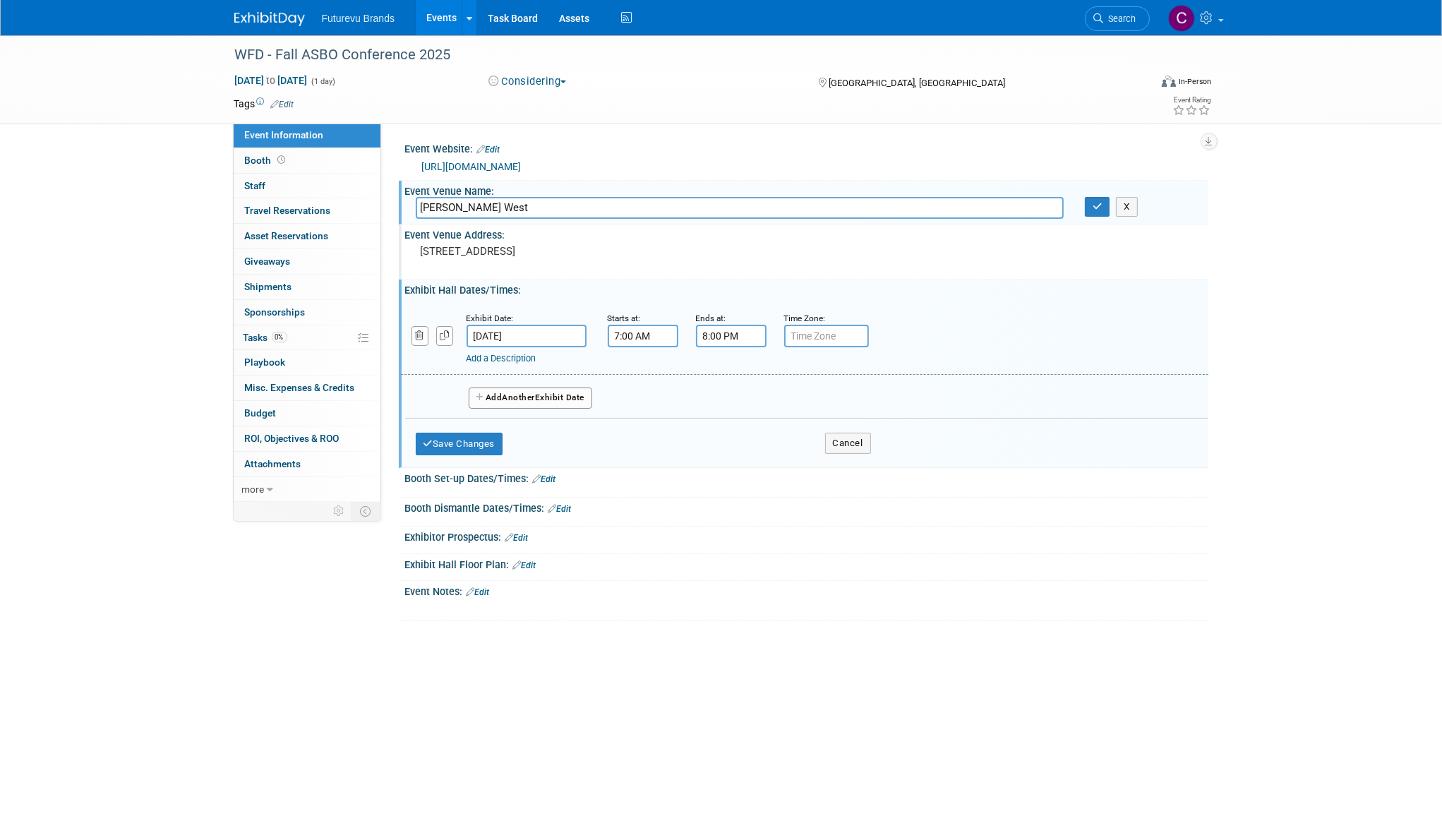
click at [724, 331] on input "8:00 PM" at bounding box center [731, 336] width 71 height 23
click at [849, 402] on button "PM" at bounding box center [852, 401] width 25 height 24
type input "8:00 AM"
click at [836, 471] on span at bounding box center [833, 463] width 95 height 25
click at [560, 392] on button "Add Another Exhibit Date" at bounding box center [531, 398] width 124 height 21
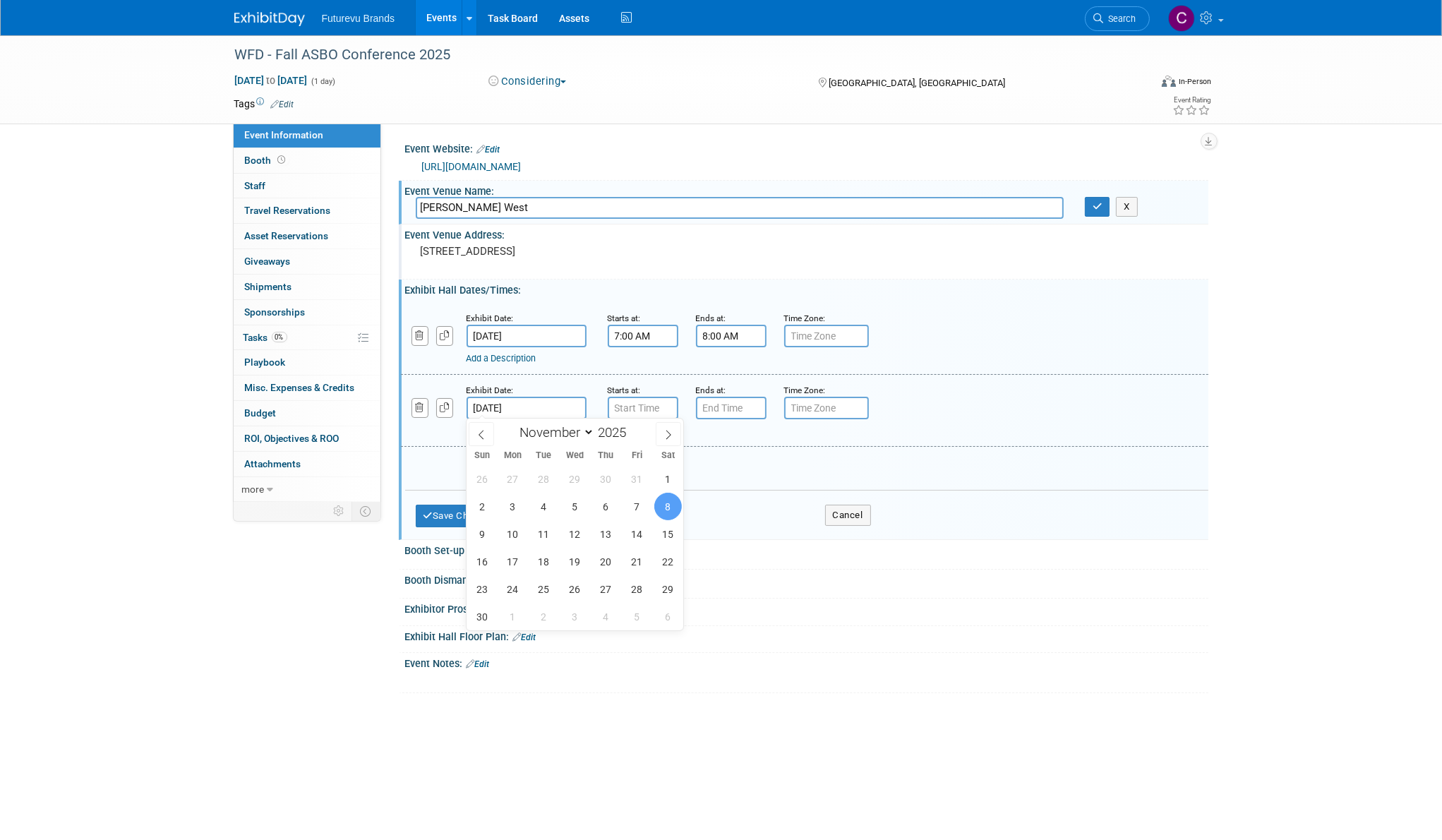
click at [522, 401] on input "Nov 8, 2025" at bounding box center [526, 408] width 120 height 23
click at [634, 499] on span "7" at bounding box center [637, 506] width 28 height 28
type input "Nov 7, 2025"
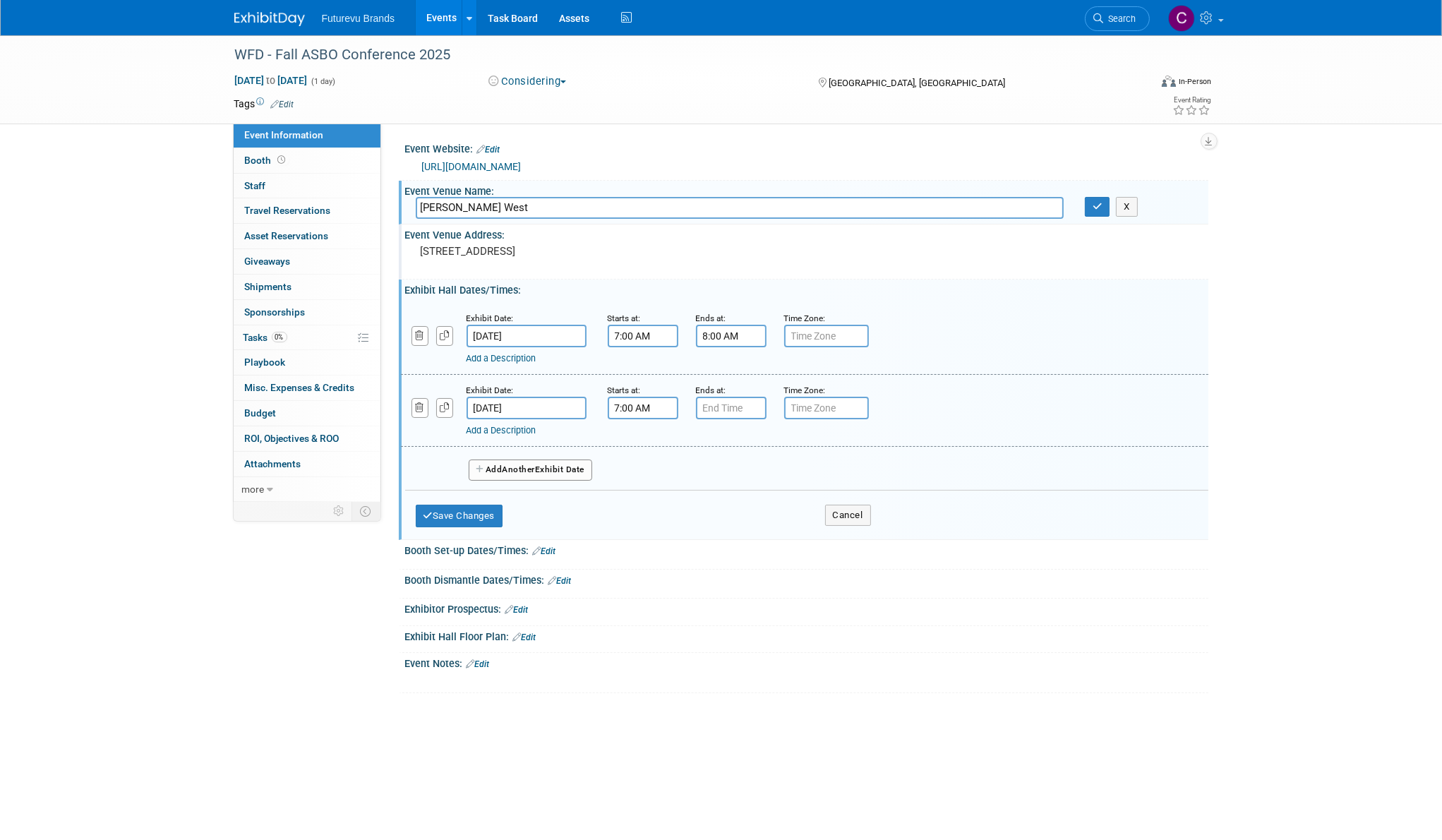
click at [646, 410] on input "7:00 AM" at bounding box center [643, 408] width 71 height 23
click at [644, 444] on span at bounding box center [640, 442] width 25 height 25
click at [704, 445] on span at bounding box center [707, 442] width 25 height 25
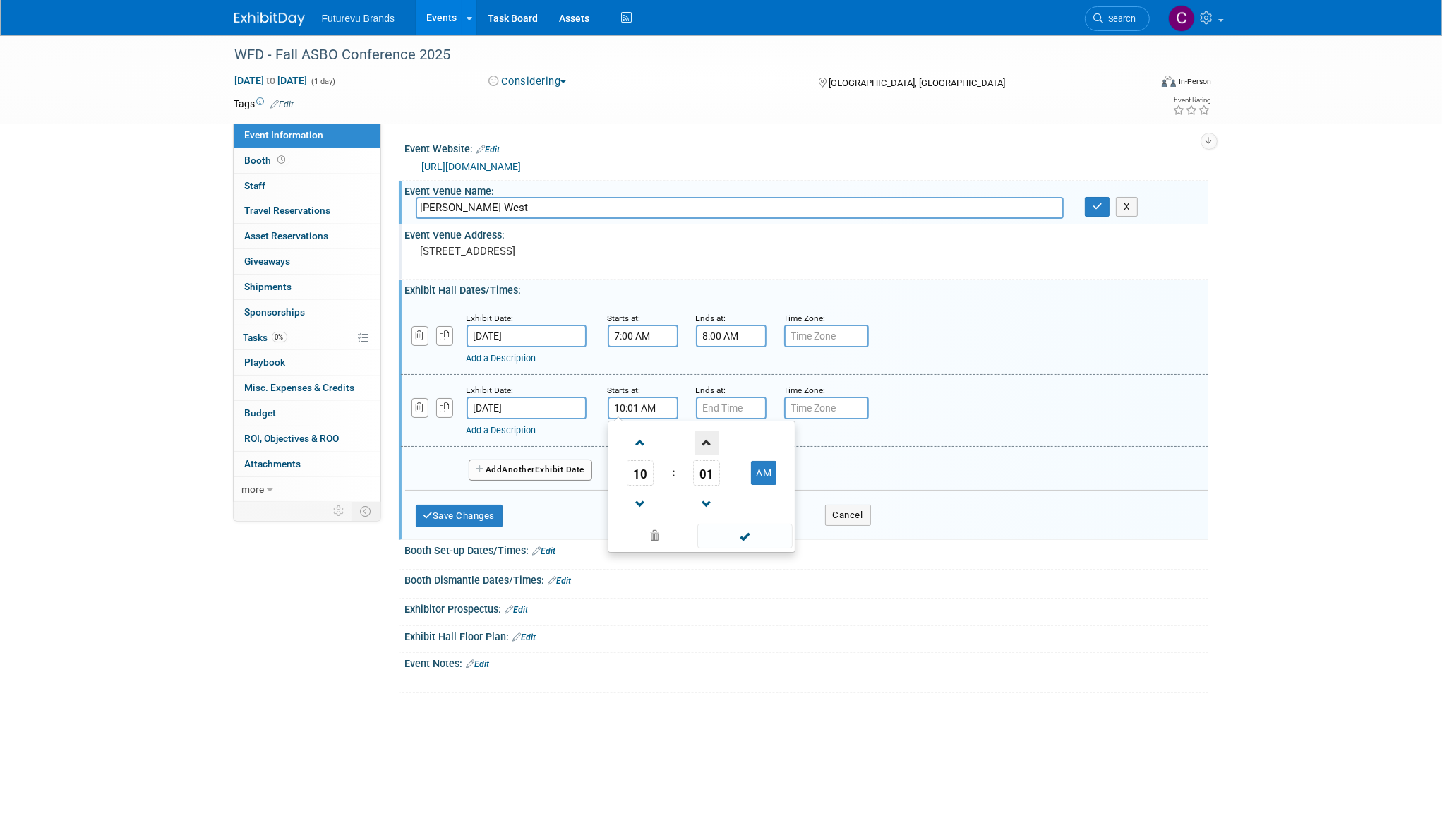
click at [704, 445] on span at bounding box center [707, 442] width 25 height 25
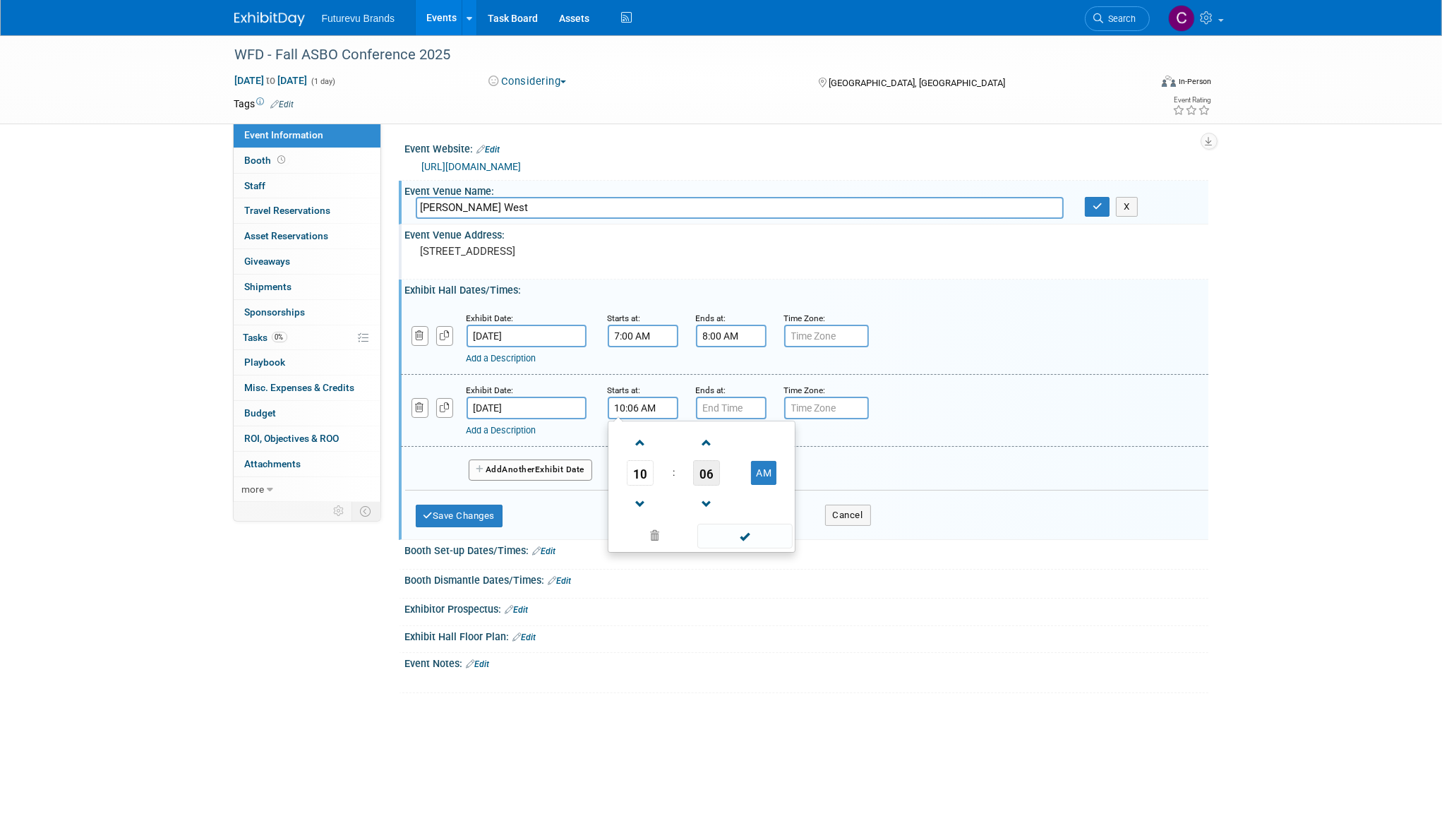
click at [698, 471] on span "06" at bounding box center [707, 473] width 27 height 25
click at [745, 548] on span at bounding box center [745, 552] width 95 height 25
click at [640, 407] on input "10:06 AM" at bounding box center [643, 408] width 71 height 23
click at [705, 448] on span at bounding box center [707, 442] width 25 height 25
click at [705, 447] on span at bounding box center [707, 442] width 25 height 25
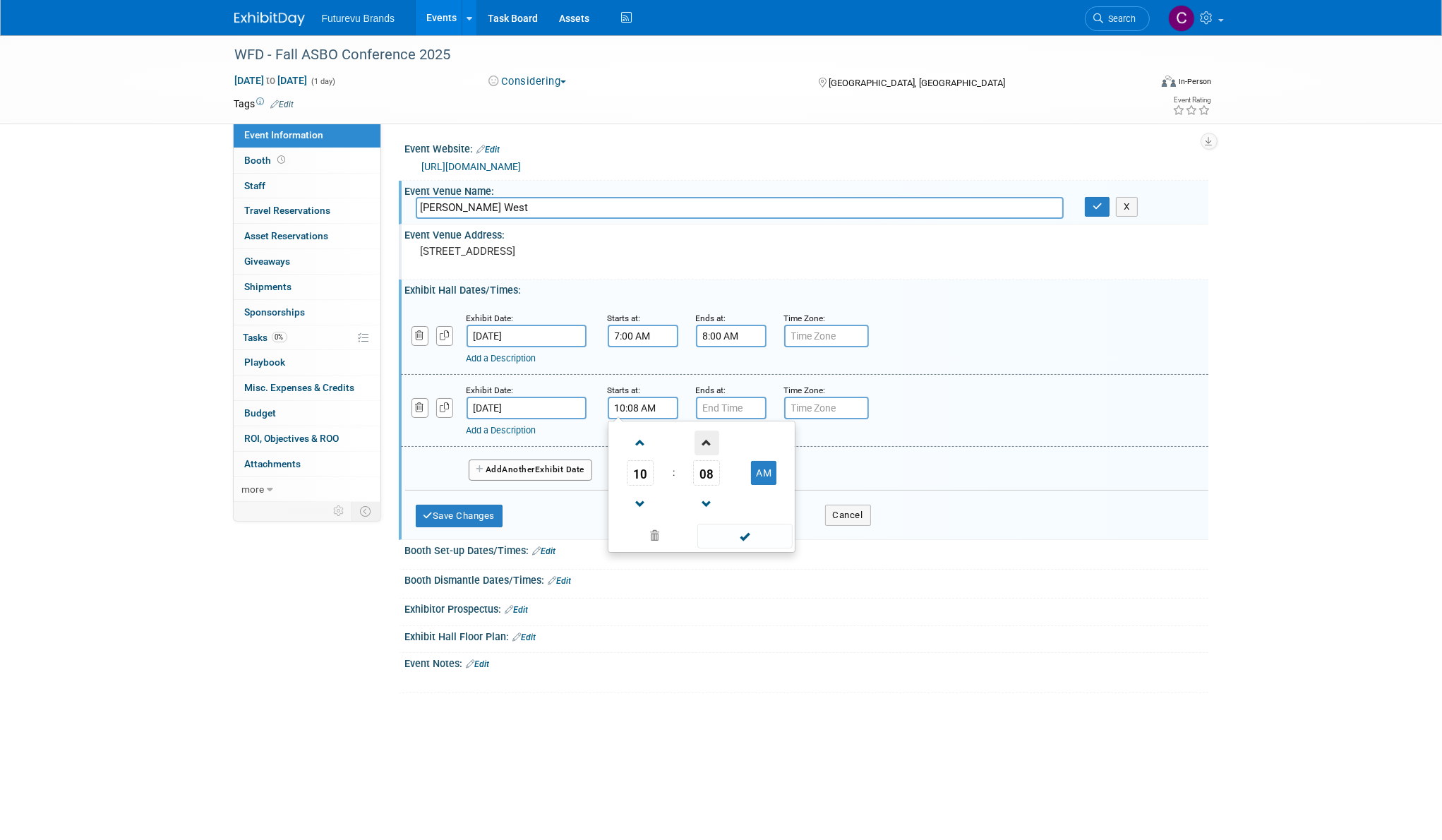
click at [705, 447] on span at bounding box center [707, 442] width 25 height 25
click at [709, 497] on span at bounding box center [707, 504] width 25 height 25
click at [708, 475] on span "06" at bounding box center [707, 473] width 27 height 25
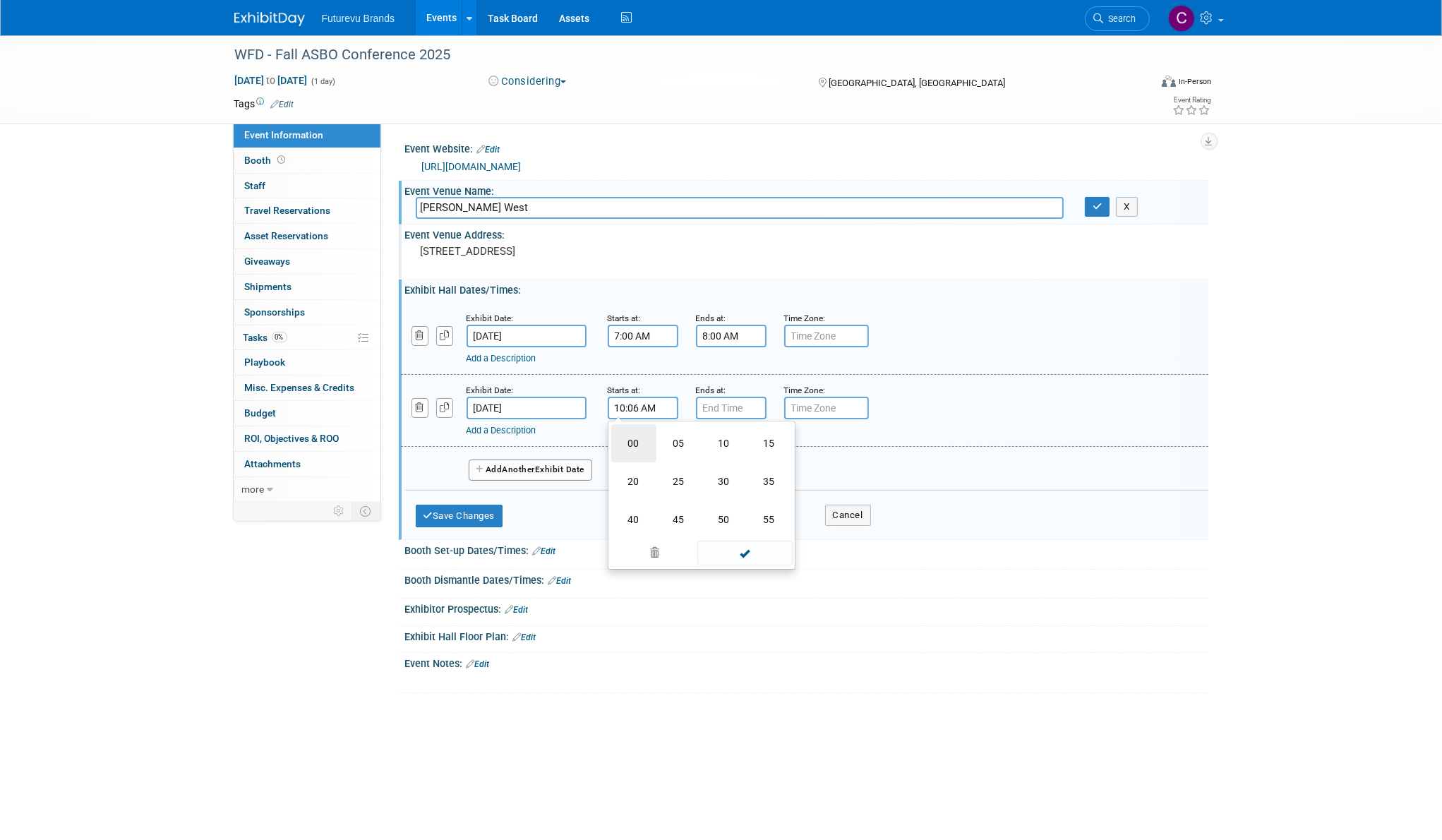
click at [640, 444] on td "00" at bounding box center [634, 443] width 45 height 38
type input "10:00 AM"
click at [765, 531] on span at bounding box center [745, 536] width 95 height 25
click at [731, 408] on input "7:00 PM" at bounding box center [731, 408] width 71 height 23
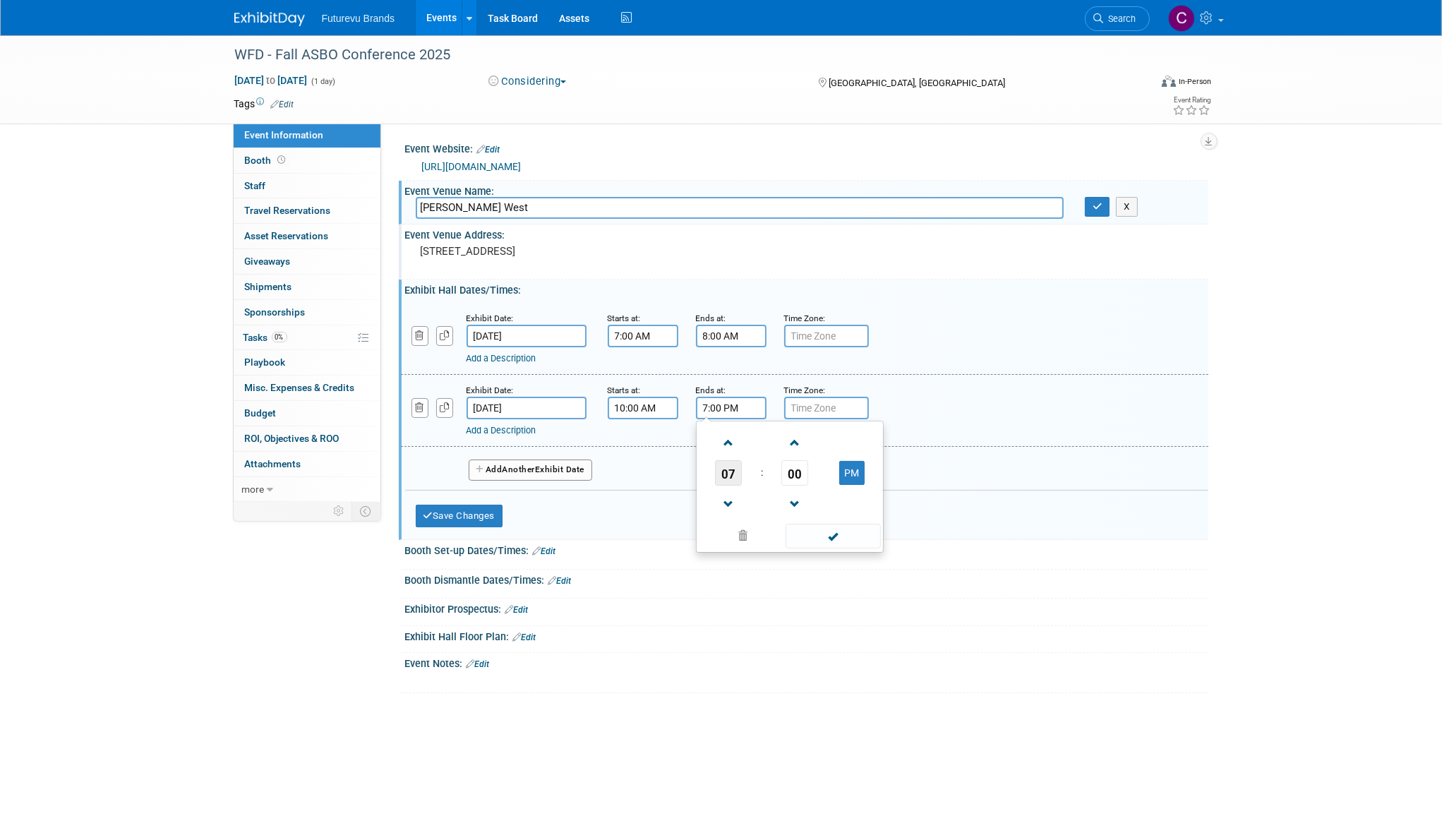
click at [731, 472] on span "07" at bounding box center [728, 473] width 27 height 25
click at [844, 515] on td "11" at bounding box center [858, 519] width 45 height 38
click at [850, 467] on button "PM" at bounding box center [852, 473] width 25 height 24
type input "11:00 AM"
click at [844, 540] on span at bounding box center [833, 536] width 95 height 25
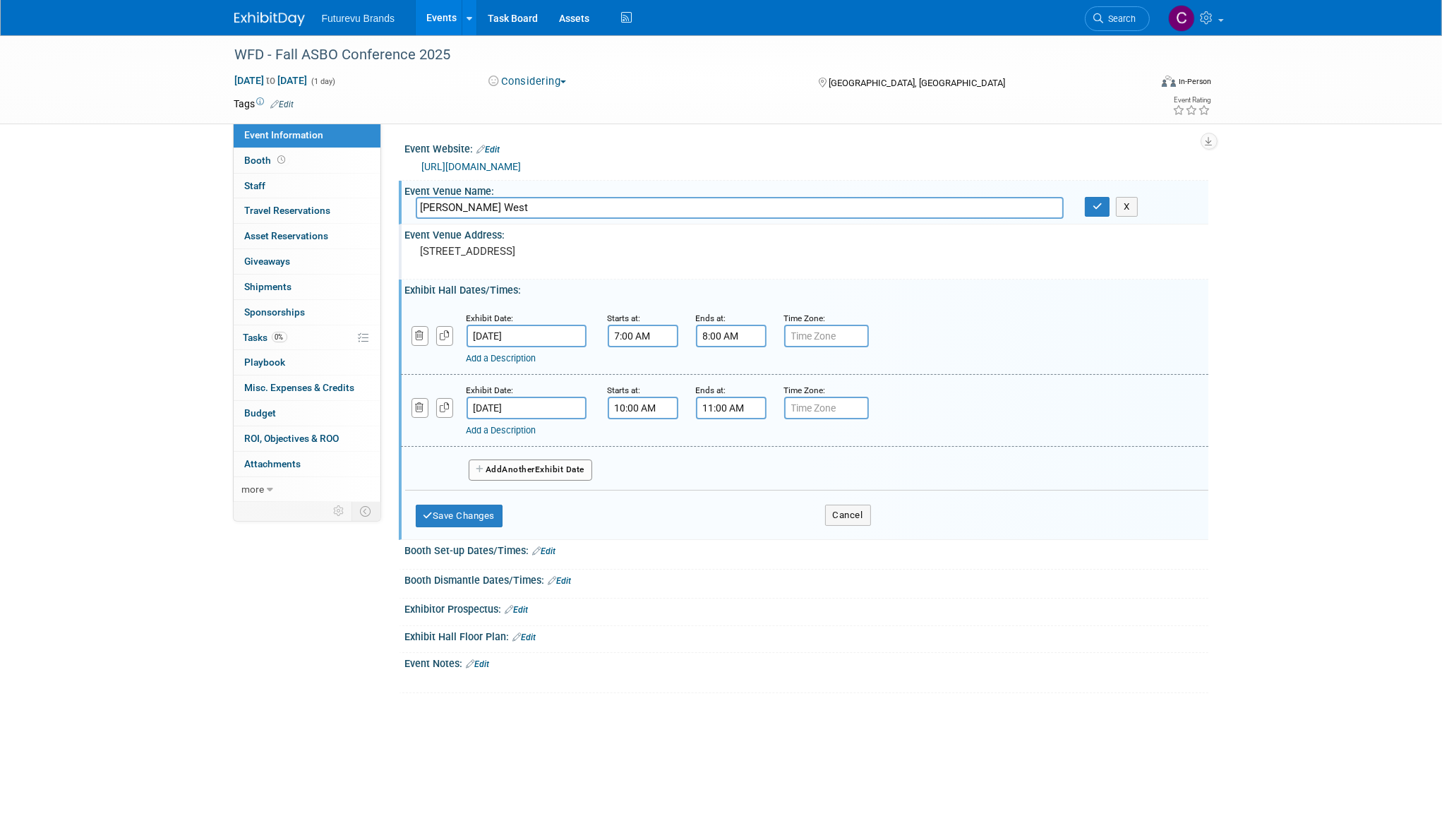
click at [508, 468] on span "Another" at bounding box center [519, 469] width 33 height 10
select select "10"
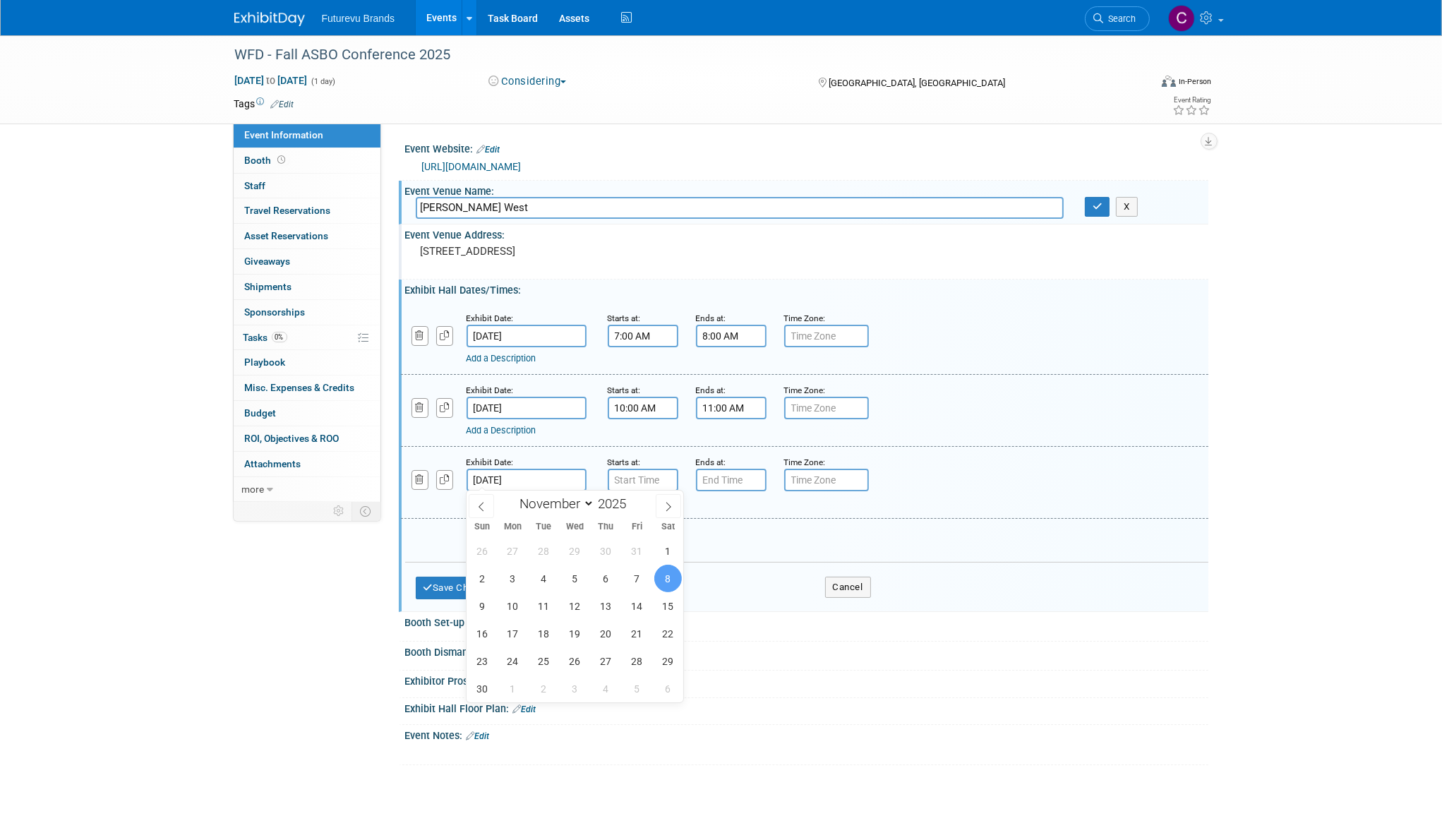
click at [508, 468] on input "Nov 8, 2025" at bounding box center [526, 480] width 120 height 23
click at [641, 574] on span "7" at bounding box center [637, 578] width 28 height 28
type input "Nov 7, 2025"
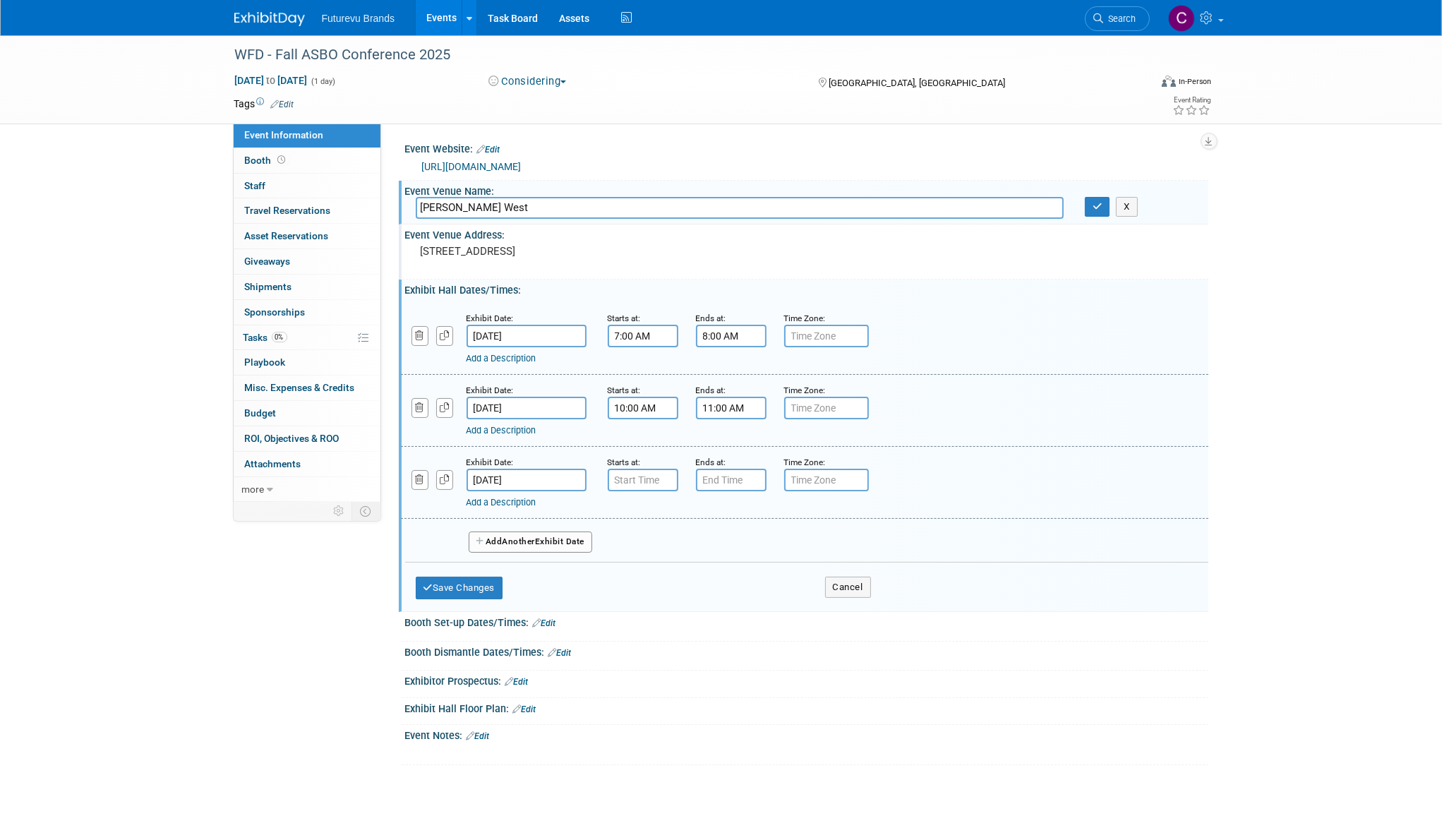
type input "7:00 AM"
click at [628, 476] on input "7:00 AM" at bounding box center [643, 480] width 71 height 23
click at [768, 608] on span at bounding box center [745, 608] width 95 height 25
click at [740, 478] on input "7:00 PM" at bounding box center [731, 480] width 71 height 23
click at [788, 545] on span "00" at bounding box center [795, 545] width 27 height 25
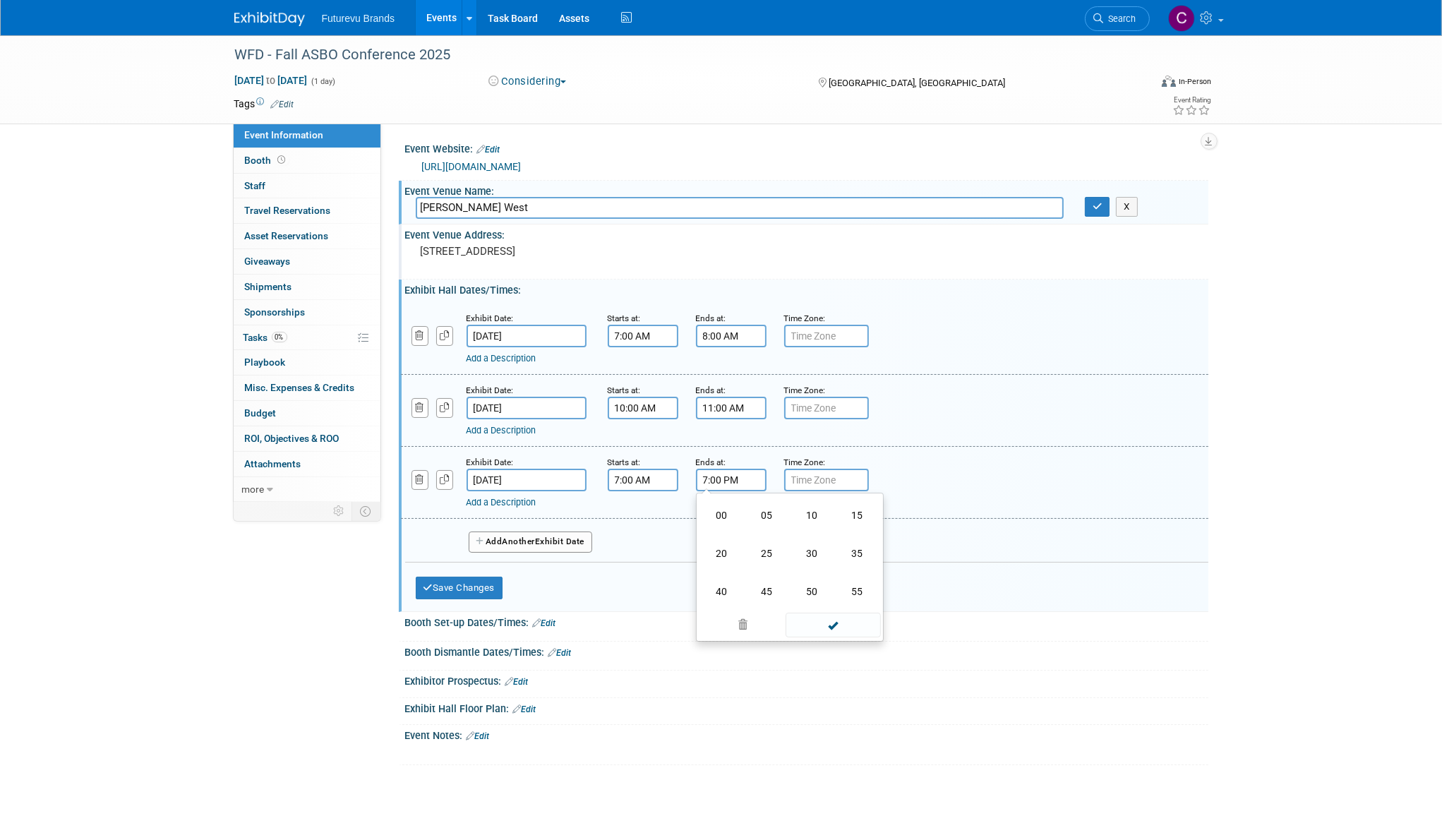
click at [745, 478] on input "7:00 PM" at bounding box center [731, 480] width 71 height 23
click at [750, 466] on div "Ends at: 7:00 PM 07 : 00 PM 12 01 02 03 04 05 06 07 08 09 10 11 00 05 10 15 20 …" at bounding box center [729, 473] width 67 height 37
click at [827, 622] on span at bounding box center [833, 625] width 95 height 25
click at [715, 480] on input "7:00 PM" at bounding box center [731, 480] width 71 height 23
click at [723, 536] on span "07" at bounding box center [728, 545] width 27 height 25
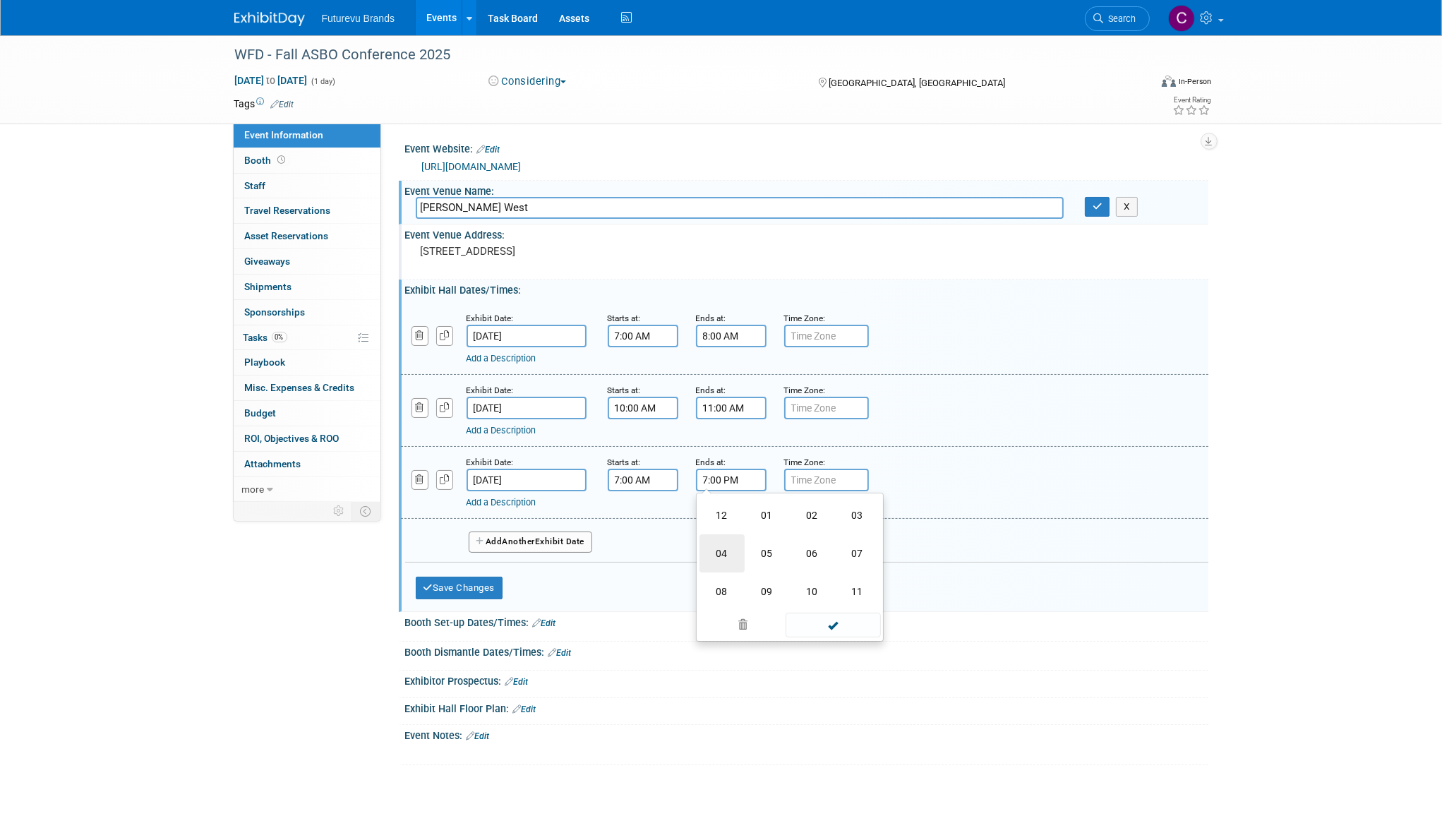
click at [726, 548] on td "04" at bounding box center [722, 553] width 45 height 38
type input "4:00 PM"
click at [918, 550] on div "Add Another Exhibit Date" at bounding box center [806, 537] width 803 height 37
click at [511, 427] on link "Add a Description" at bounding box center [501, 430] width 70 height 11
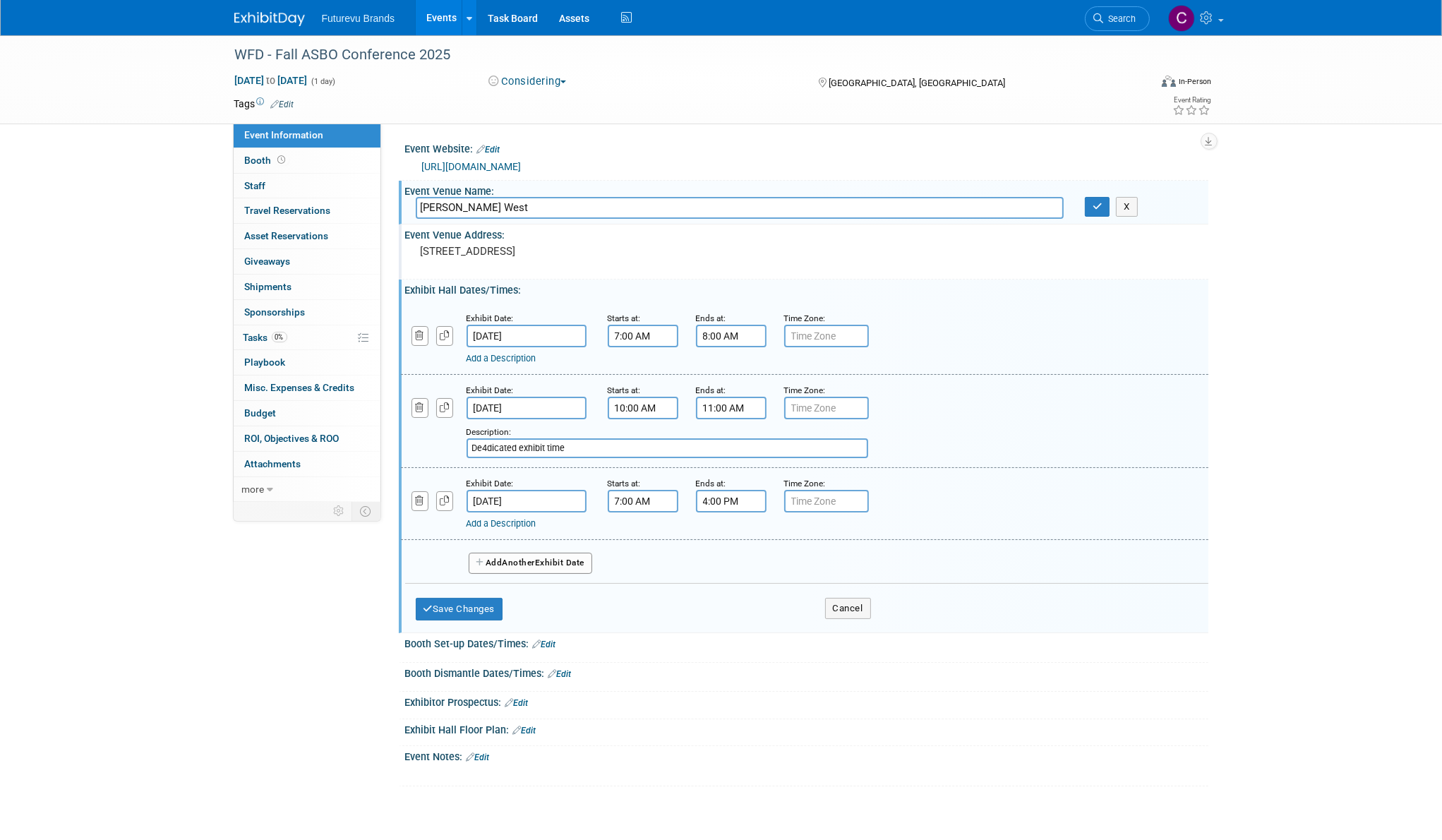
type input "De4dicated exhibit time"
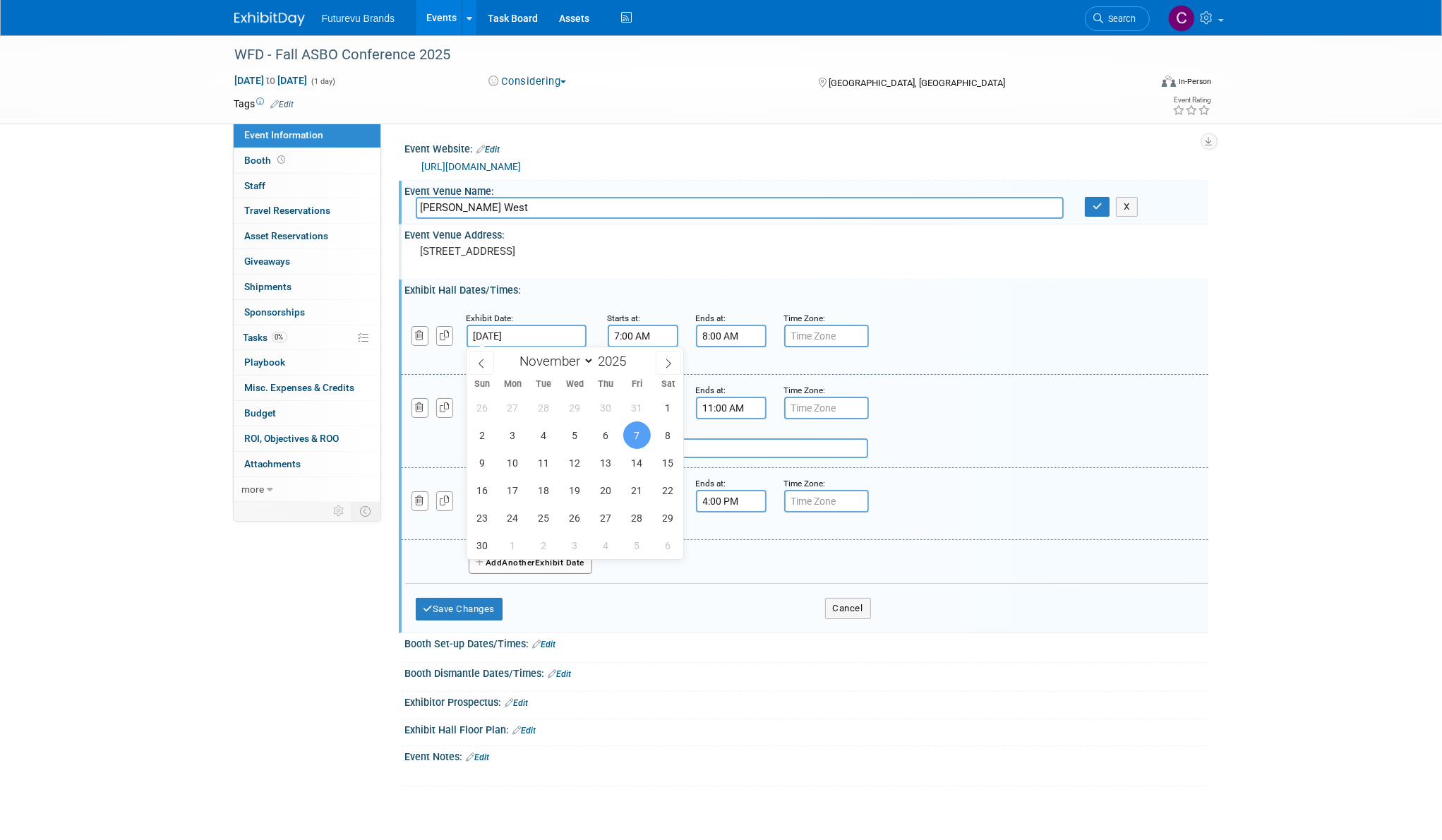
click at [521, 342] on input "Nov 7, 2025" at bounding box center [526, 336] width 120 height 23
click at [660, 273] on div "6817 Dogwood Road Baltimore, MD 21244" at bounding box center [572, 258] width 313 height 32
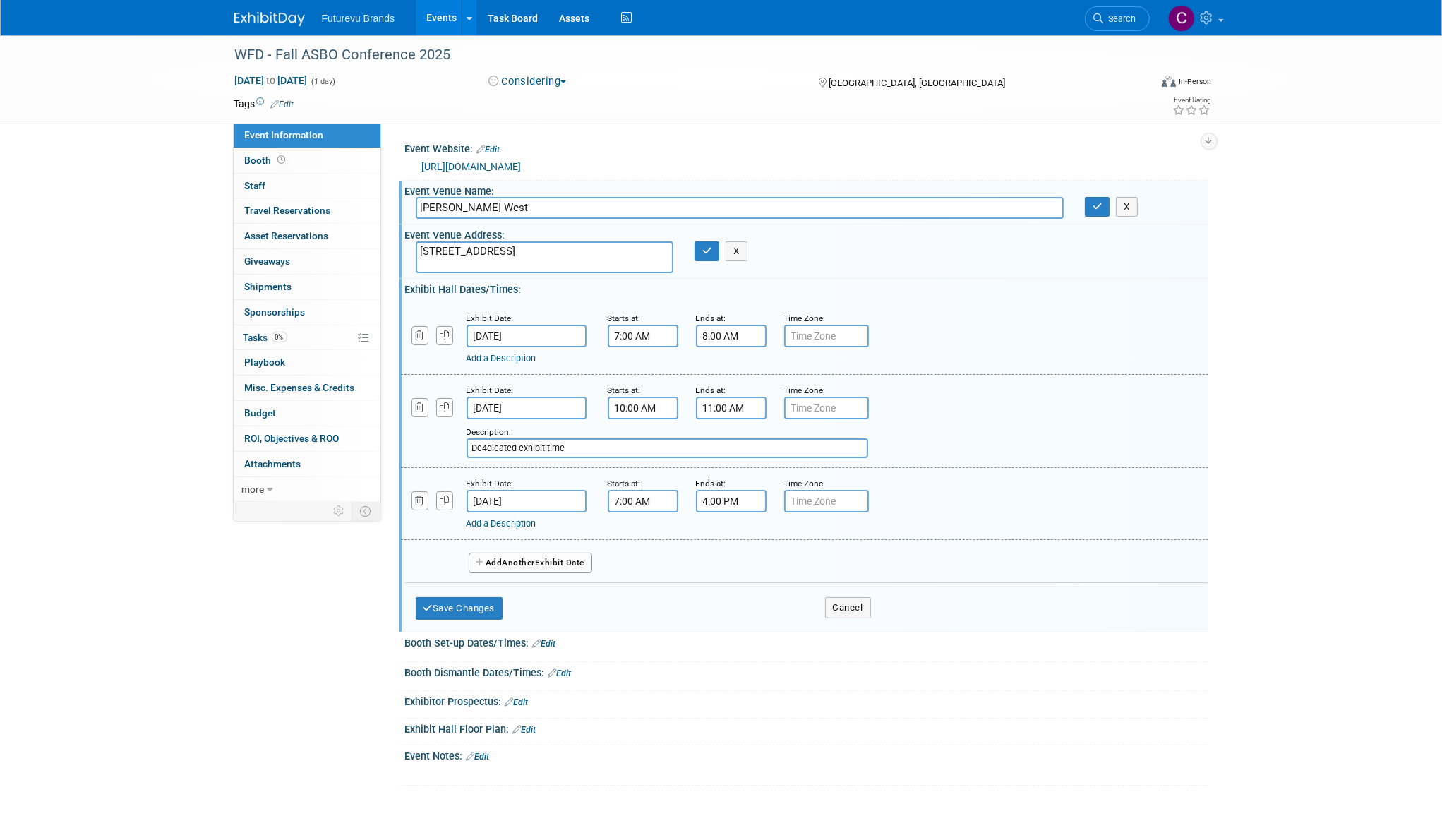
click at [500, 360] on link "Add a Description" at bounding box center [501, 357] width 70 height 11
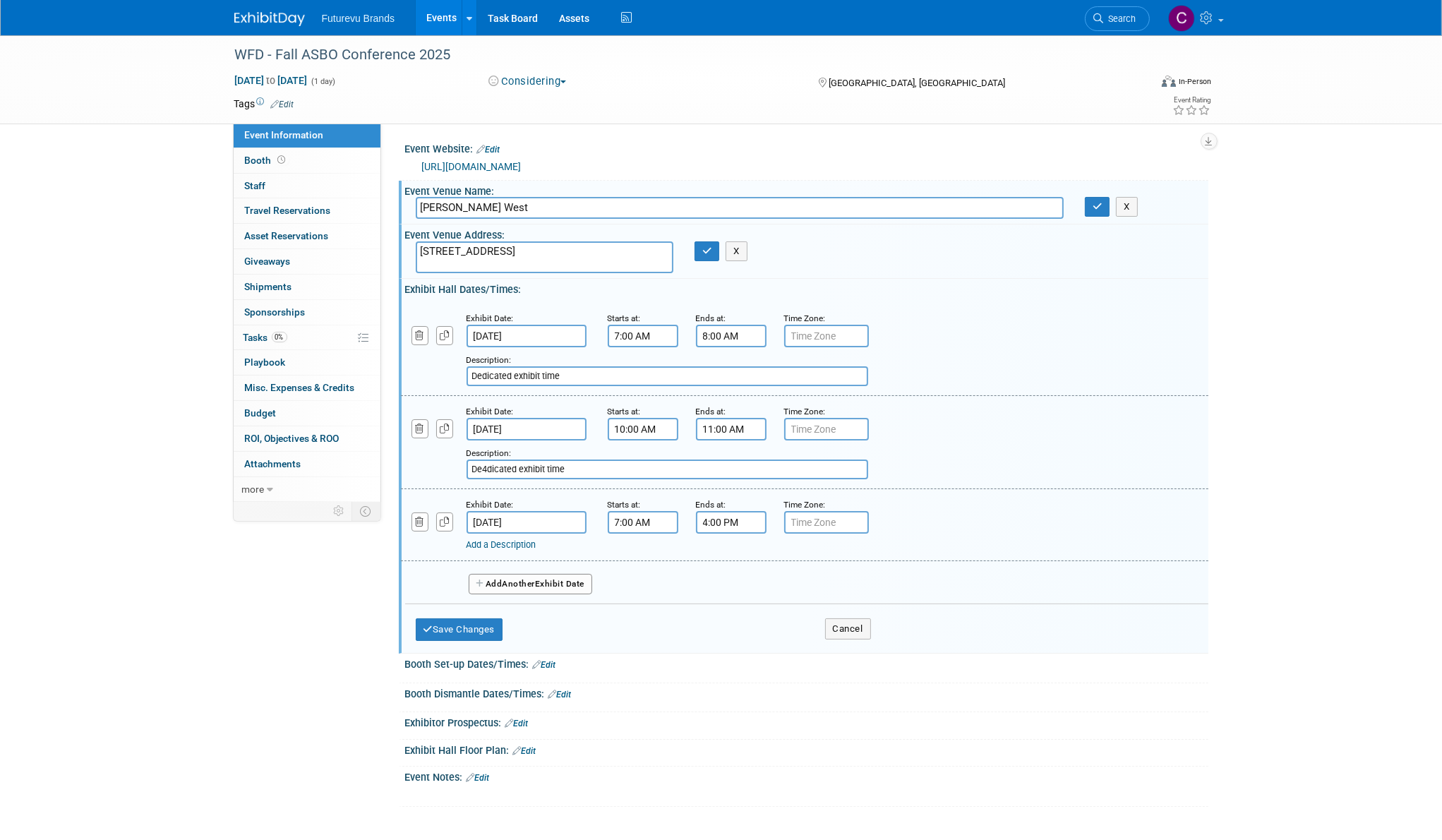
type input "Dedicated exhibit time"
click at [1024, 424] on div "Add a Description Description: De4dicated exhibit time" at bounding box center [804, 441] width 829 height 76
click at [480, 626] on button "Save Changes" at bounding box center [459, 629] width 88 height 23
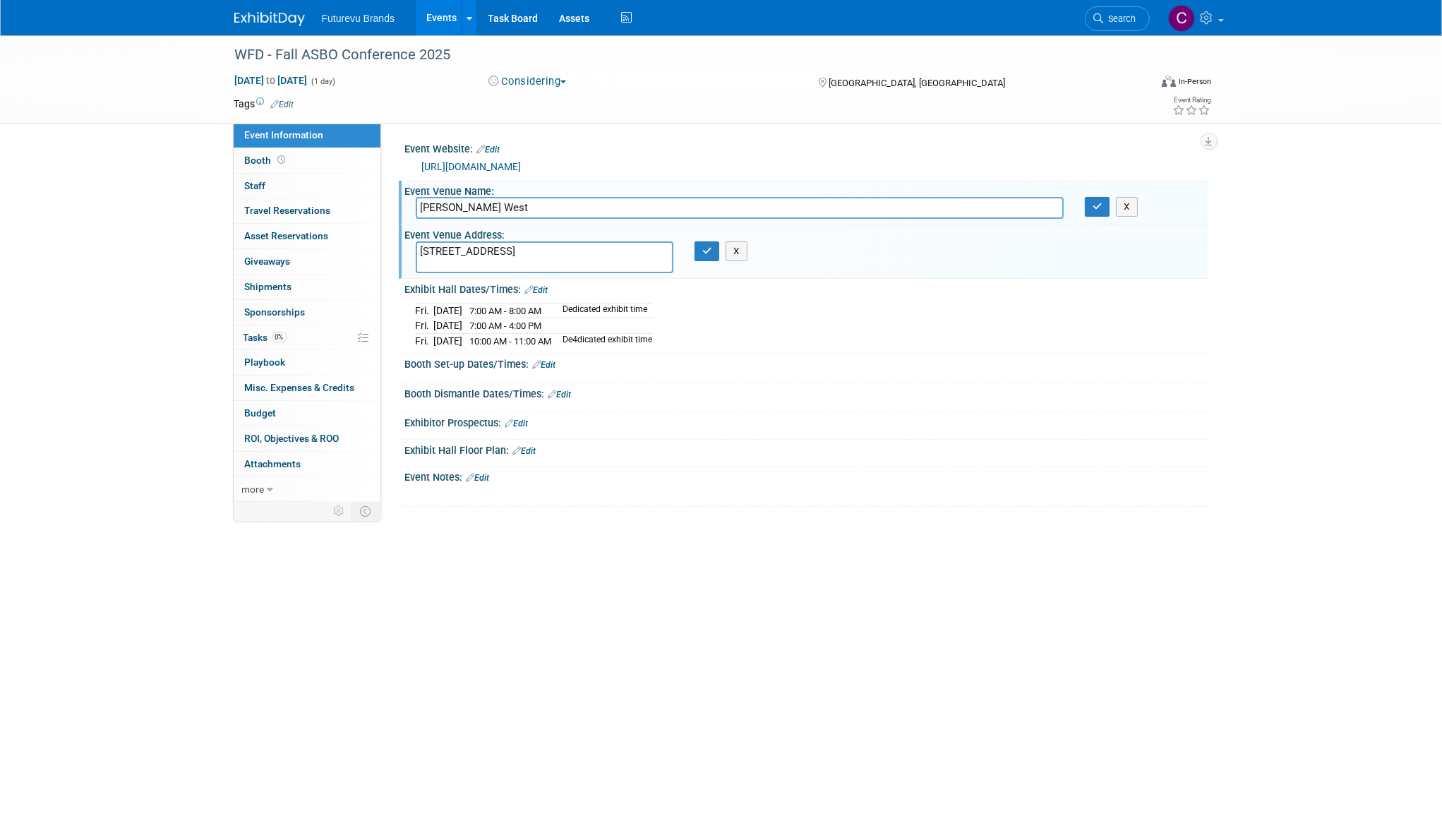
click at [541, 285] on link "Edit" at bounding box center [536, 290] width 23 height 10
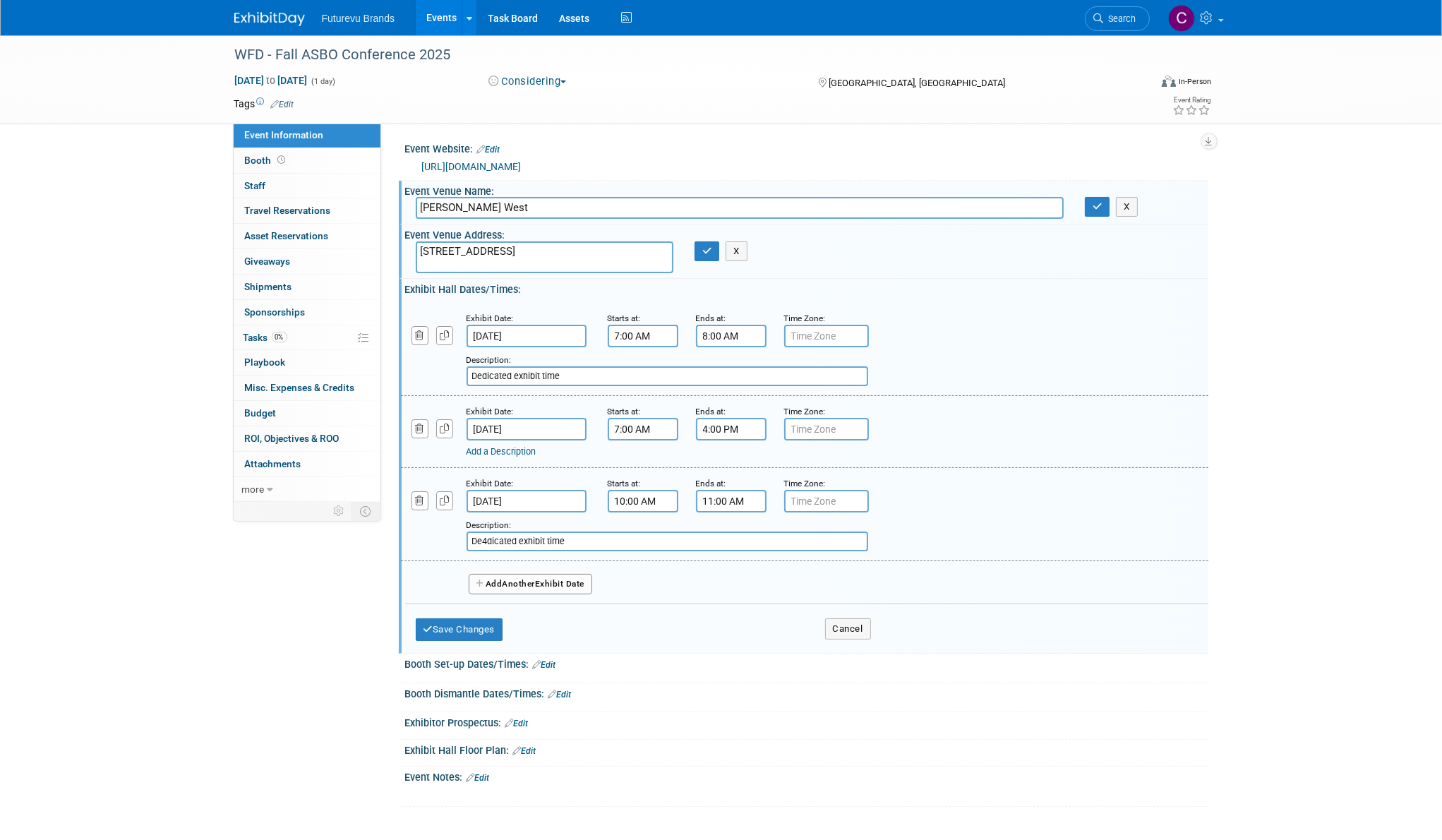
drag, startPoint x: 579, startPoint y: 374, endPoint x: 457, endPoint y: 373, distance: 122.0
click at [457, 373] on div "Add a Description Description: Dedicated exhibit time" at bounding box center [735, 366] width 690 height 39
click at [480, 447] on link "Add a Description" at bounding box center [501, 451] width 70 height 11
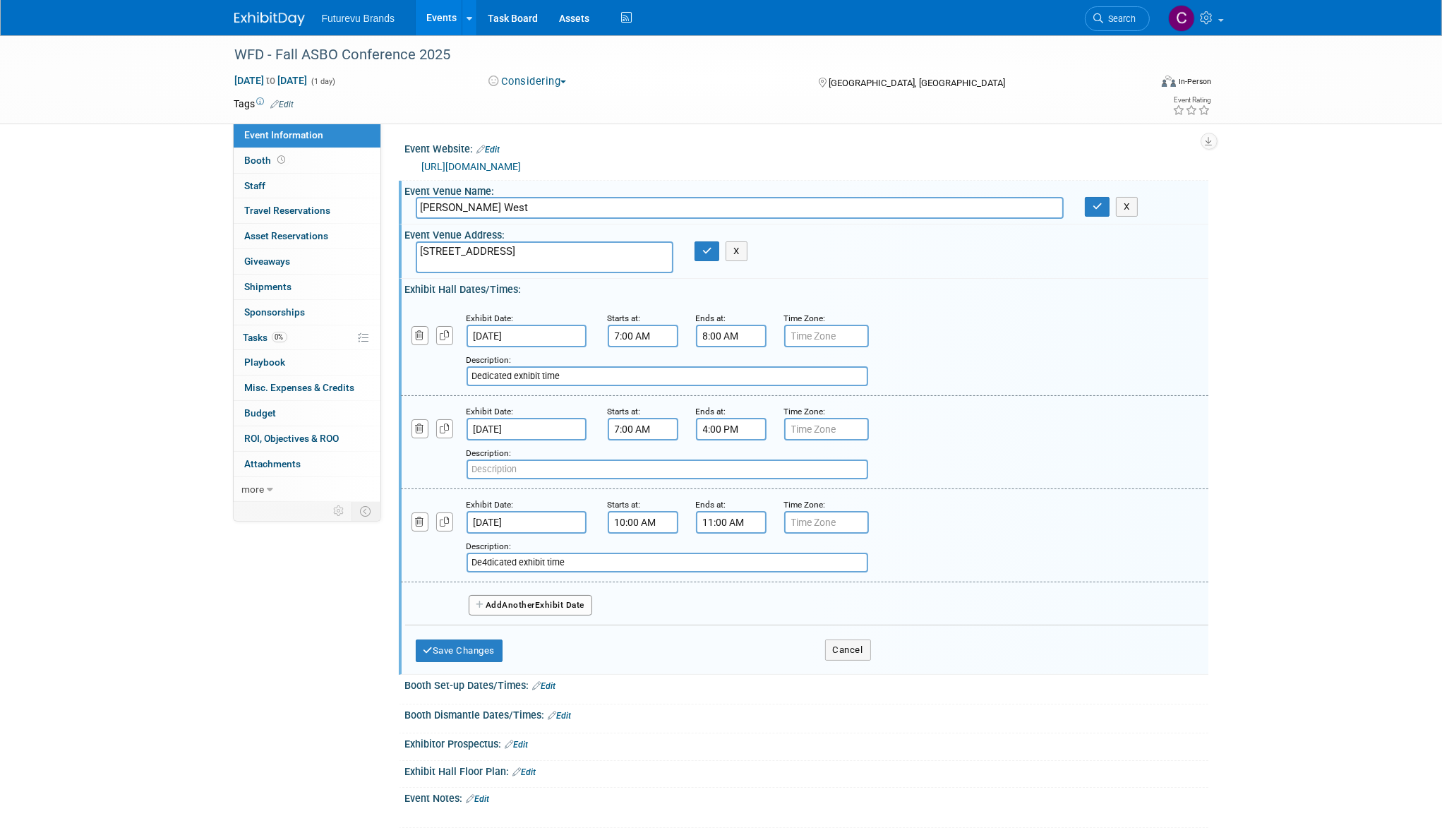
paste input "Dedicated exhibit time"
type input "Dedicated exhibit time"
drag, startPoint x: 587, startPoint y: 558, endPoint x: 455, endPoint y: 551, distance: 132.2
click at [455, 551] on div "Add a Description Description: De4dicated exhibit time" at bounding box center [735, 552] width 690 height 39
type input "entire day schedule"
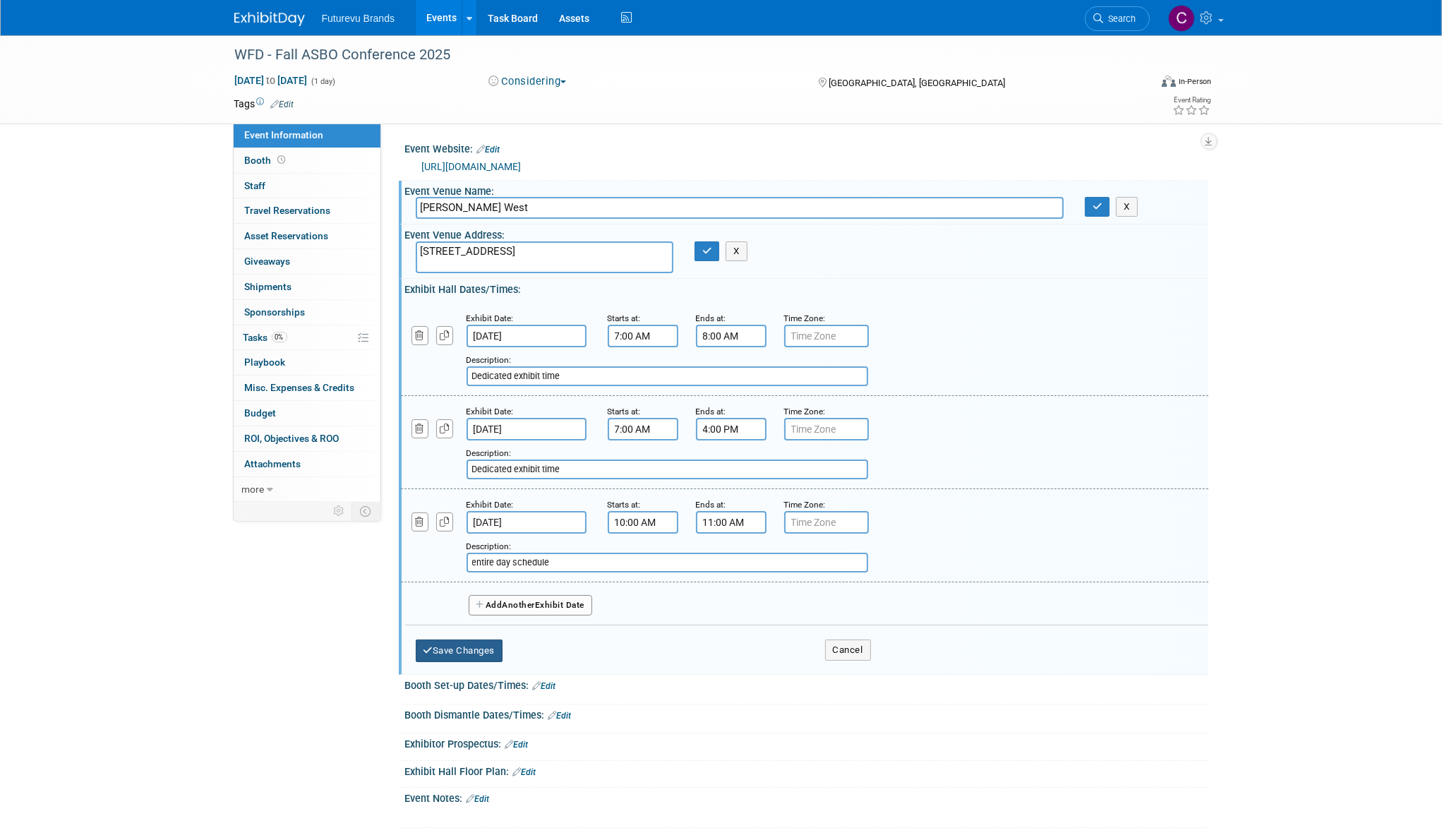
click at [471, 649] on button "Save Changes" at bounding box center [459, 651] width 88 height 23
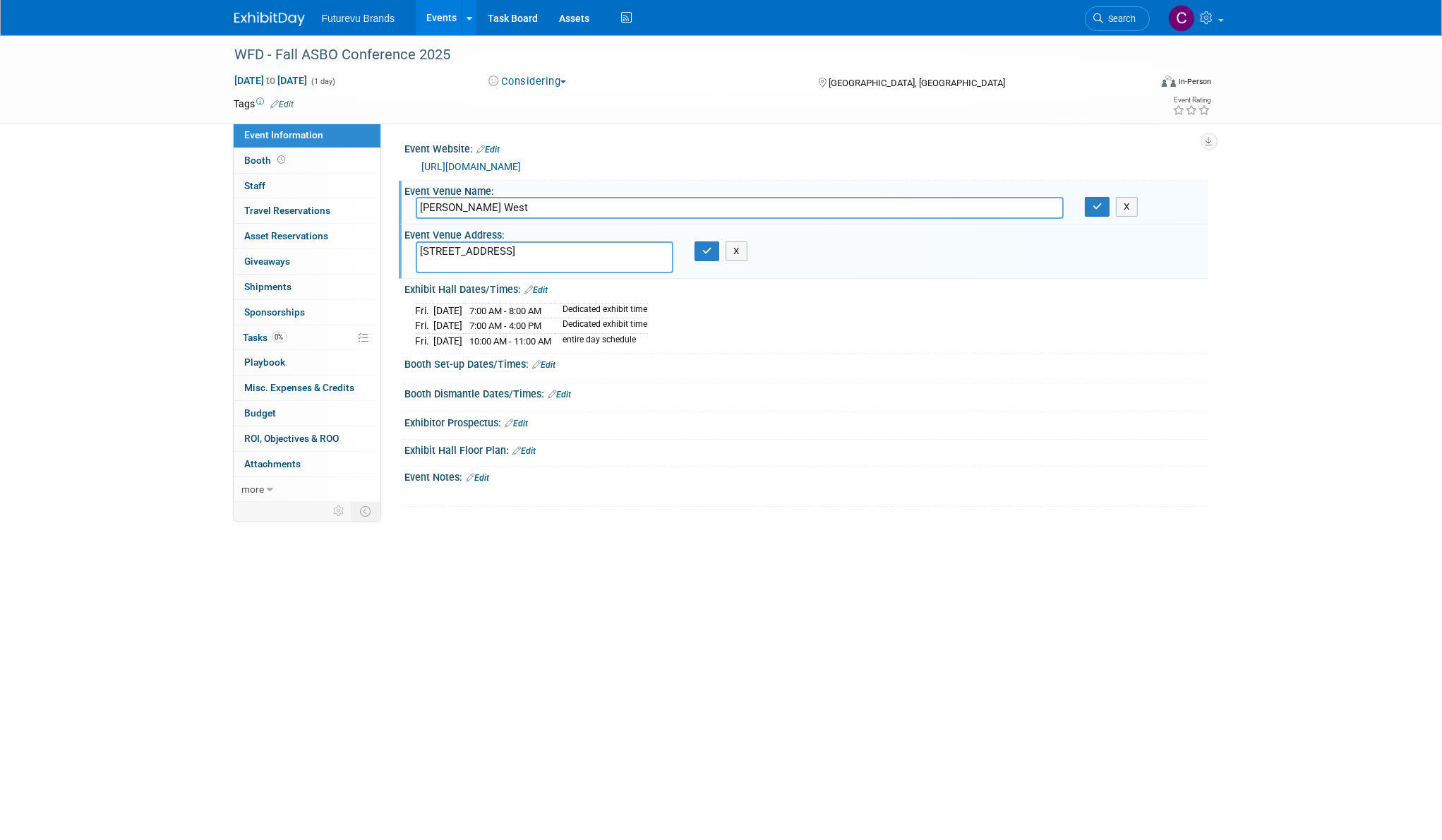
click at [703, 483] on div "X" at bounding box center [805, 487] width 786 height 7
